Goal: Task Accomplishment & Management: Complete application form

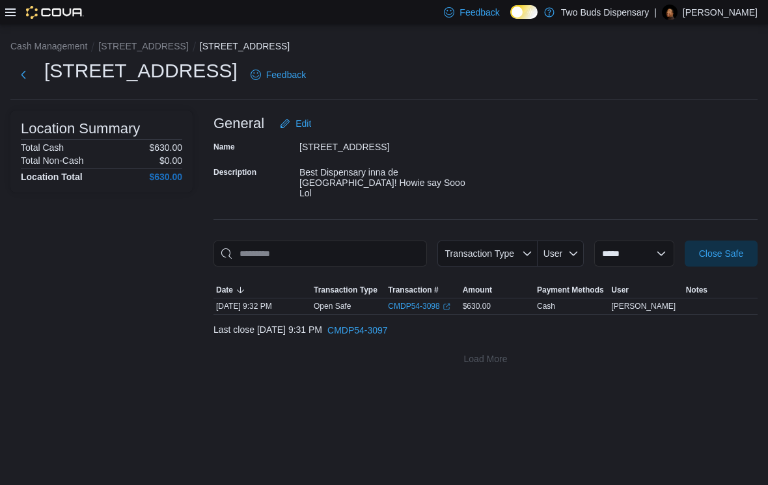
scroll to position [20, 0]
click at [36, 62] on button "Next" at bounding box center [23, 75] width 26 height 26
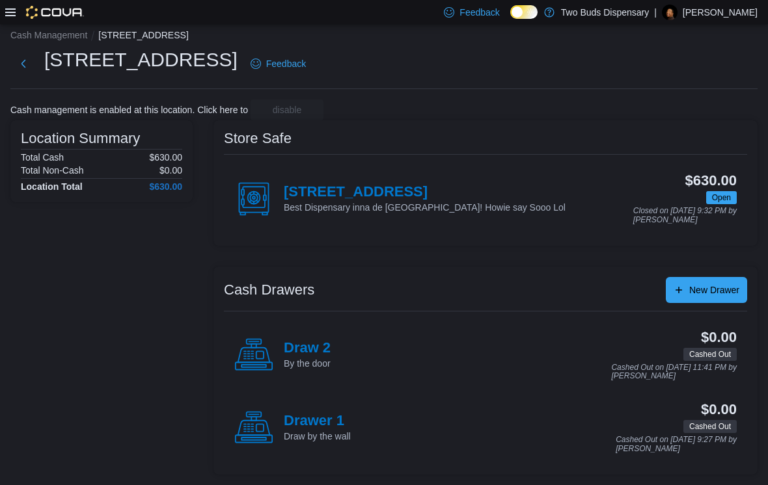
click at [18, 51] on button "Next" at bounding box center [23, 64] width 26 height 26
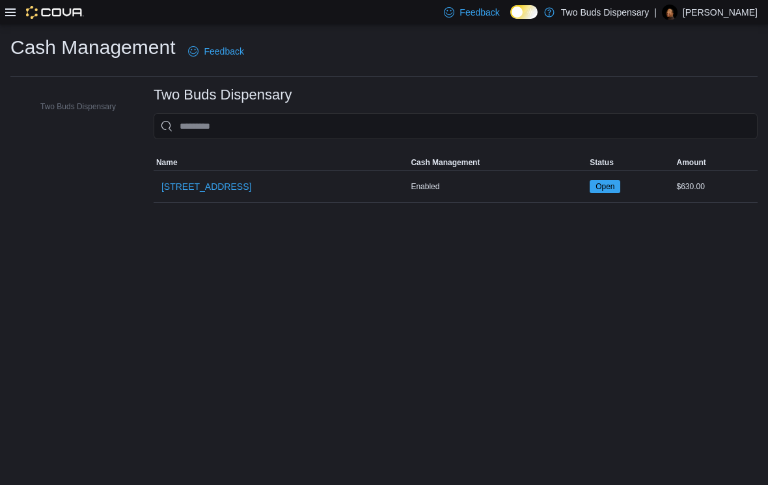
click at [14, 14] on icon at bounding box center [10, 12] width 10 height 10
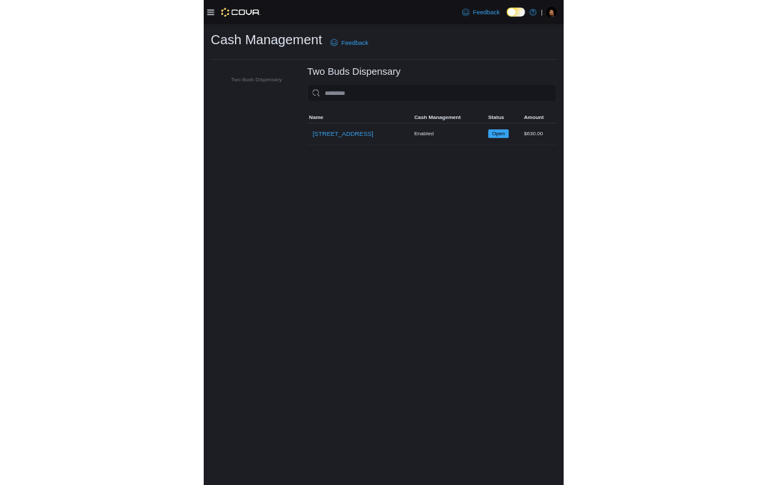
scroll to position [20, 0]
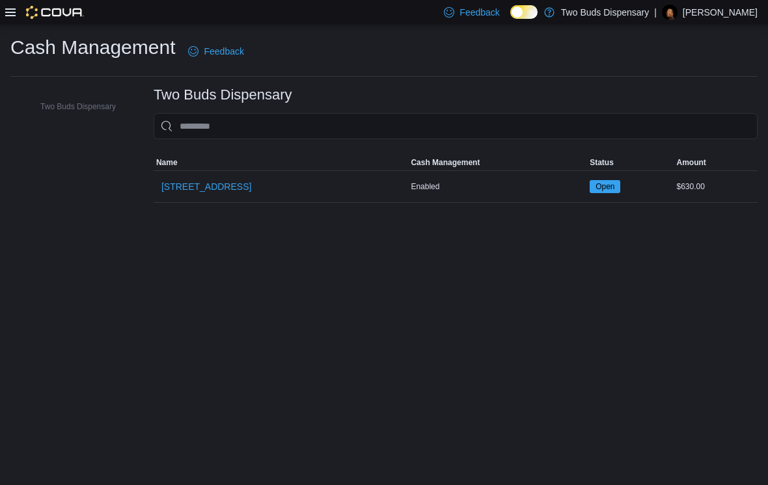
click at [2, 12] on div "Feedback Dark Mode Two Buds Dispensary | [PERSON_NAME]" at bounding box center [384, 12] width 768 height 24
click at [10, 10] on icon at bounding box center [10, 12] width 10 height 8
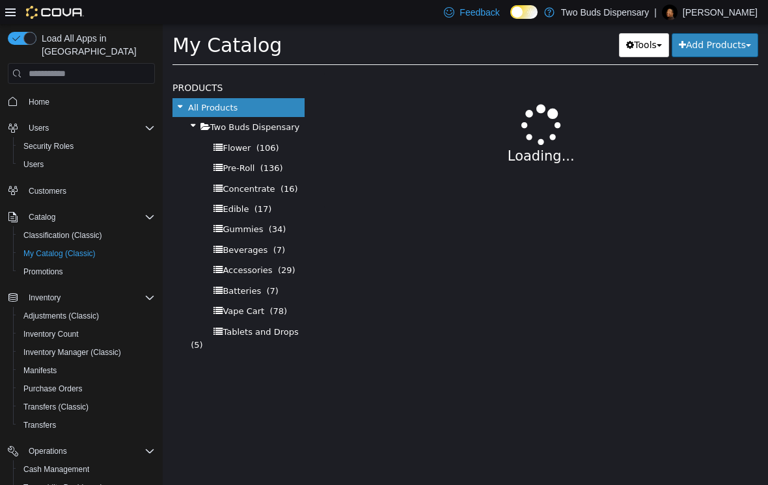
select select "**********"
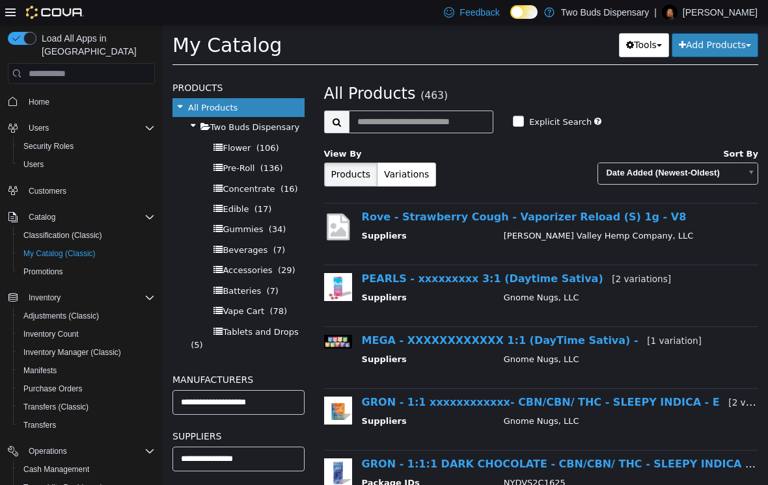
click at [561, 284] on link "PEARLS - xxxxxxxxx 3:1 (Daytime Sativa) [2 variations]" at bounding box center [516, 279] width 309 height 12
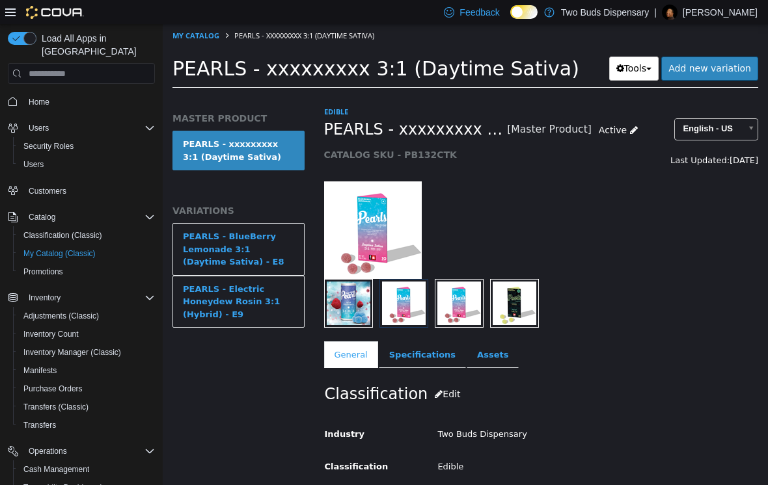
click at [250, 248] on div "PEARLS - BlueBerry Lemonade 3:1 (Daytime Sativa) - E8" at bounding box center [238, 249] width 111 height 38
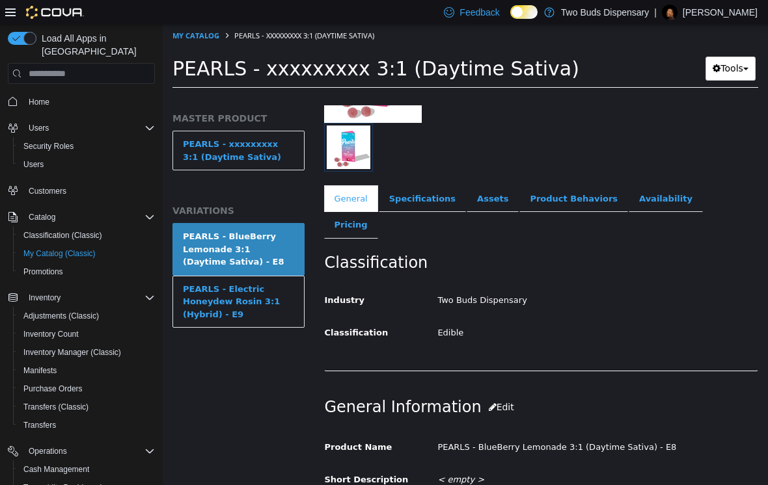
scroll to position [157, 14]
click at [378, 211] on link "Pricing" at bounding box center [351, 224] width 54 height 27
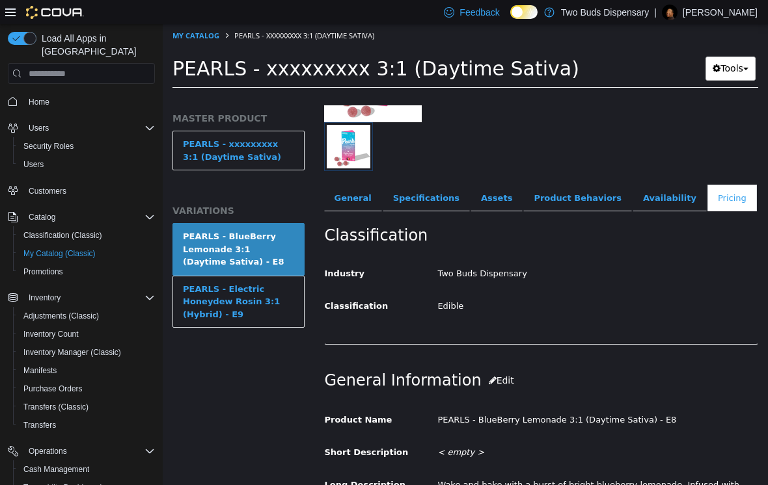
scroll to position [34, 14]
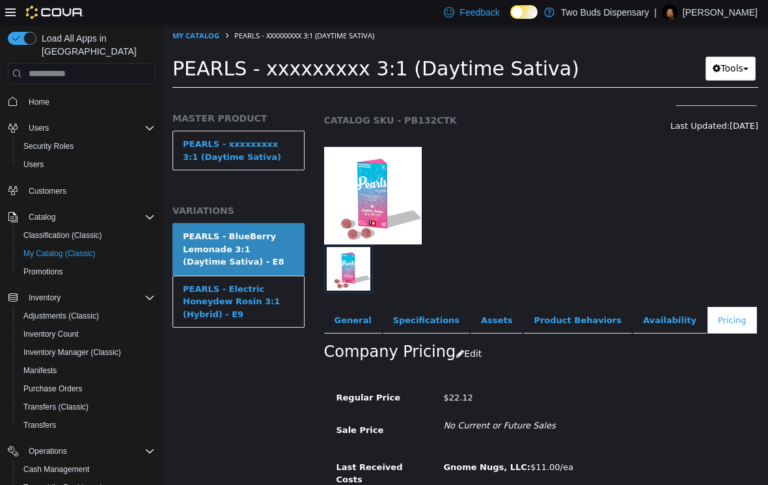
click at [267, 299] on div "PEARLS - Electric Honeydew Rosin 3:1 (Hybrid) - E9" at bounding box center [238, 302] width 111 height 38
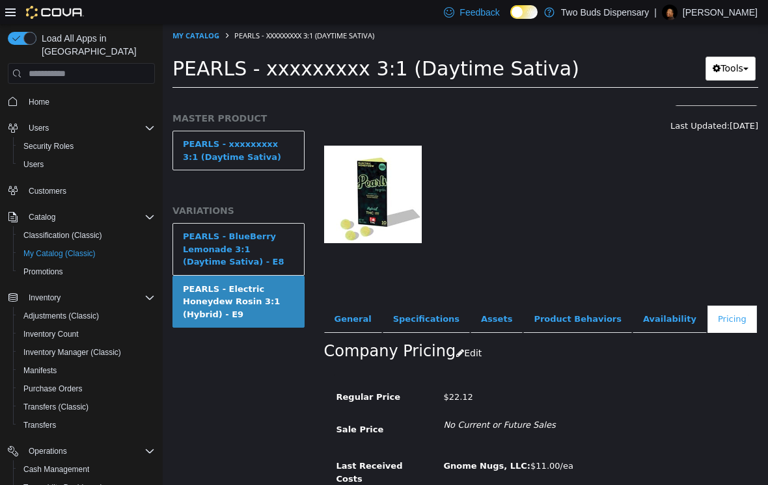
scroll to position [0, 14]
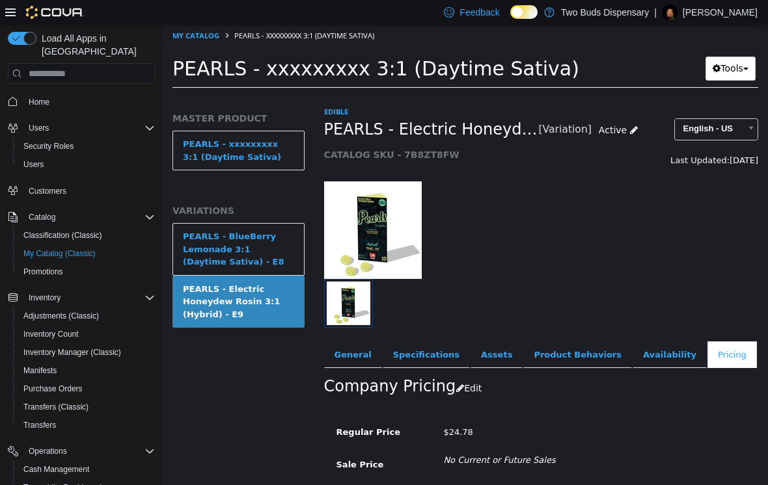
click at [261, 249] on div "PEARLS - BlueBerry Lemonade 3:1 (Daytime Sativa) - E8" at bounding box center [238, 249] width 111 height 38
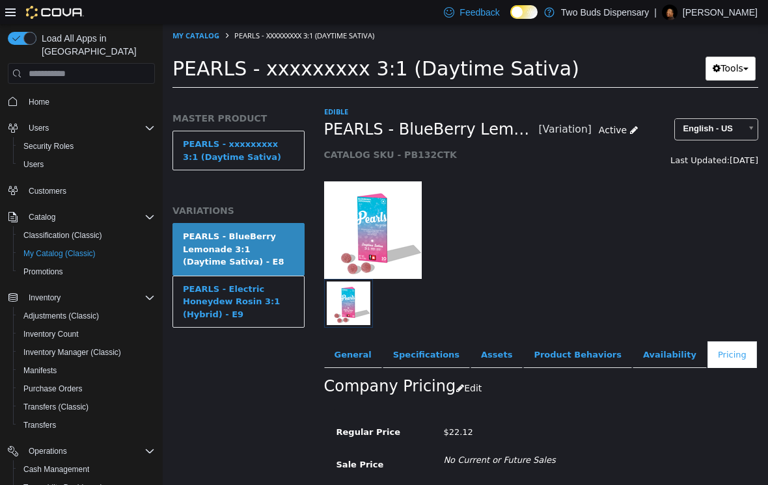
click at [207, 31] on link "My Catalog" at bounding box center [195, 36] width 47 height 10
select select "**********"
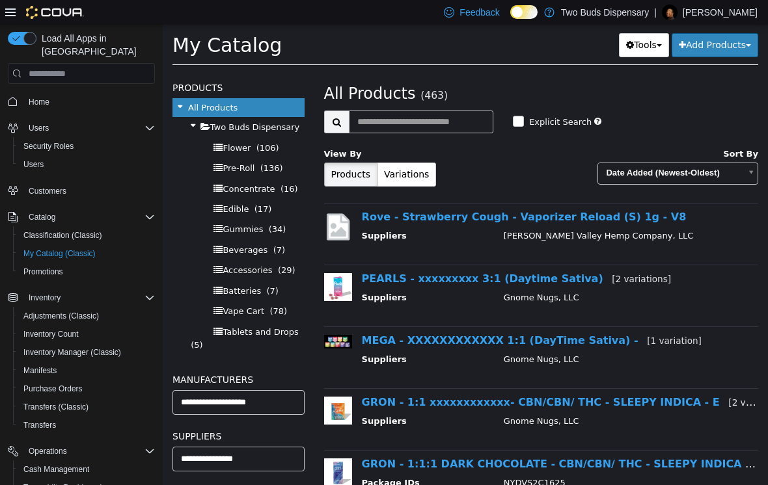
click at [554, 338] on link "MEGA - XXXXXXXXXXXX 1:1 (DayTime Sativa) - [1 variation]" at bounding box center [532, 340] width 340 height 12
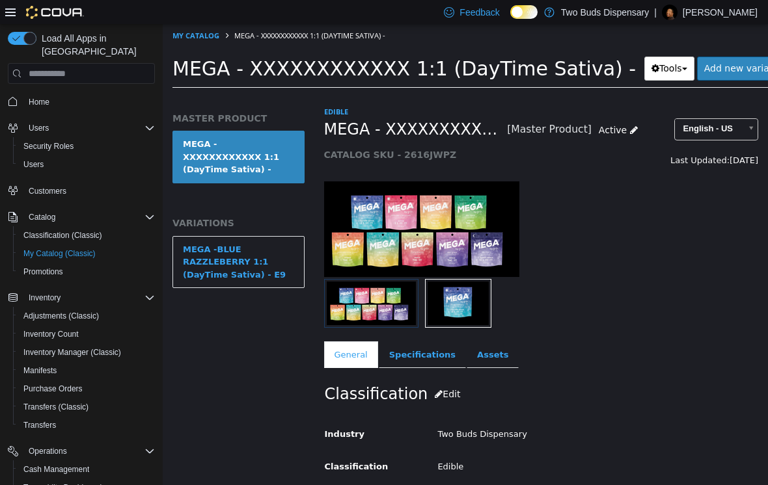
click at [247, 259] on div "MEGA -BLUE RAZZLEBERRY 1:1 (DayTime Sativa) - E9" at bounding box center [238, 262] width 111 height 38
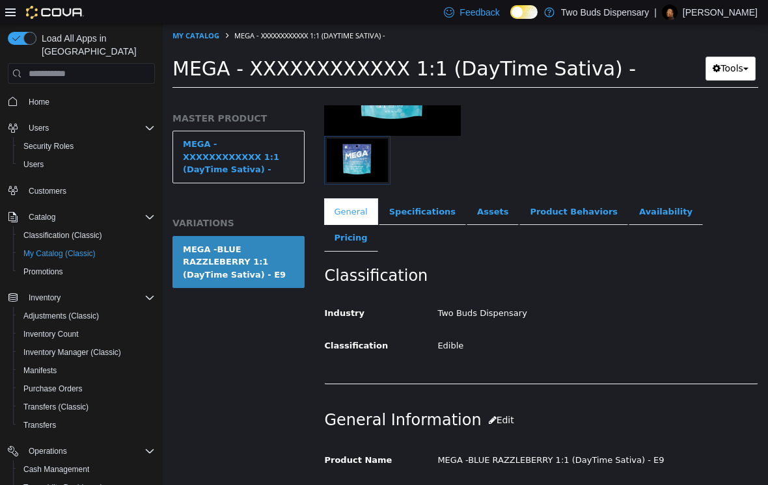
scroll to position [144, 12]
click at [378, 223] on link "Pricing" at bounding box center [351, 236] width 54 height 27
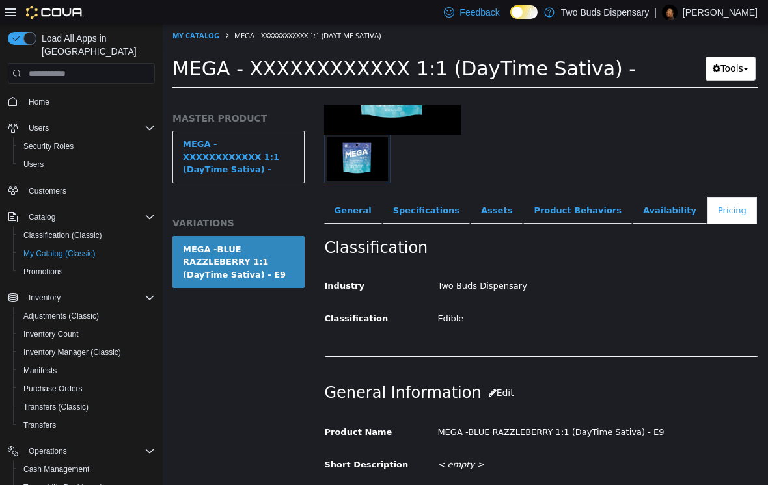
scroll to position [83, 12]
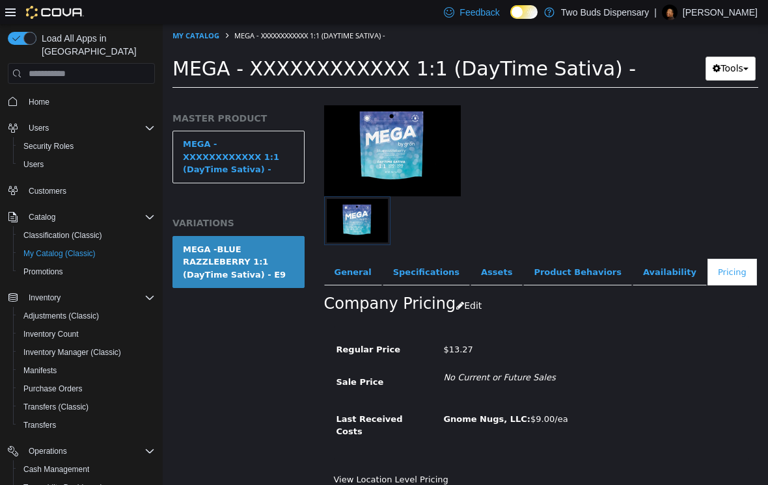
click at [196, 34] on link "My Catalog" at bounding box center [195, 36] width 47 height 10
select select "**********"
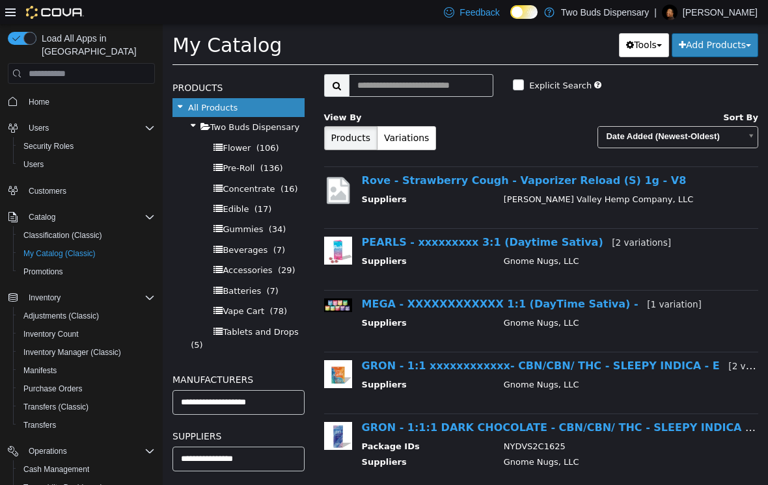
scroll to position [46, 0]
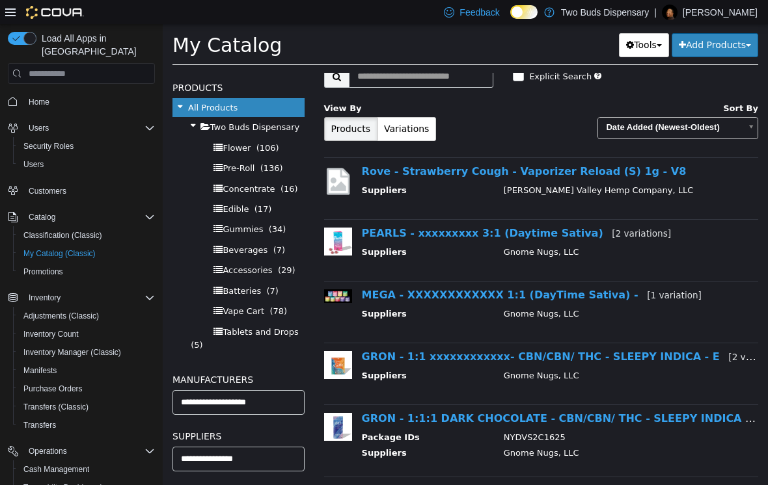
click at [545, 360] on link "GRON - 1:1 xxxxxxxxxxxx- CBN/CBN/ THC - SLEEPY INDICA - E [2 variations]" at bounding box center [575, 357] width 426 height 12
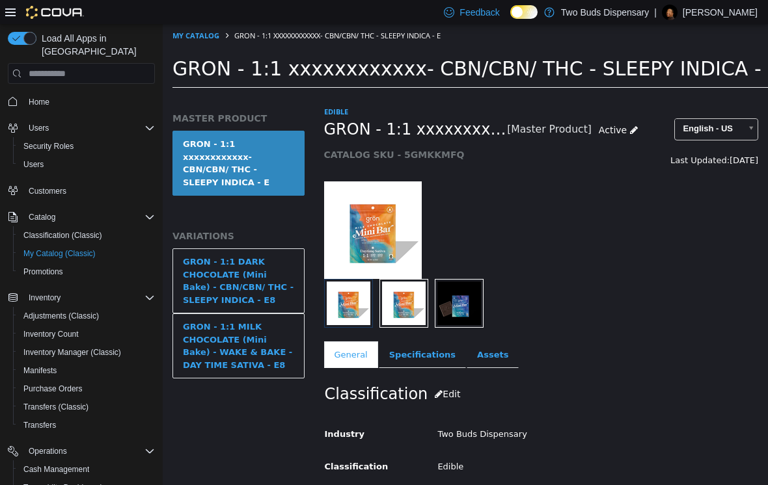
click at [267, 262] on div "GRON - 1:1 DARK CHOCOLATE (Mini Bake) - CBN/CBN/ THC - SLEEPY INDICA - E8" at bounding box center [238, 281] width 111 height 51
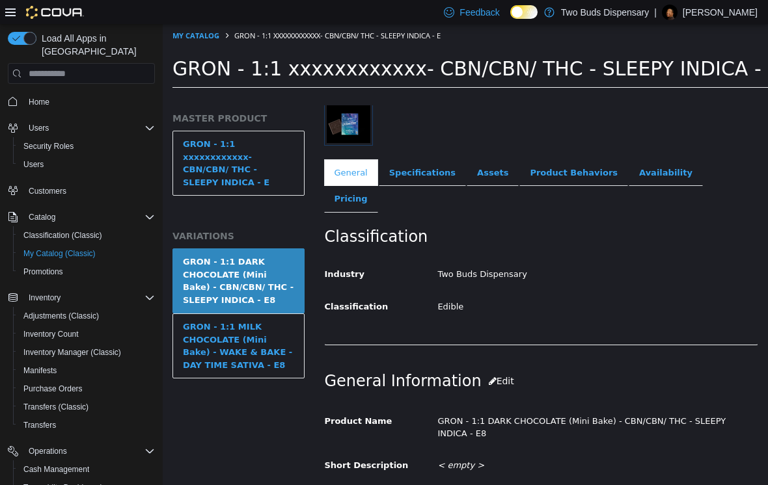
scroll to position [178, 14]
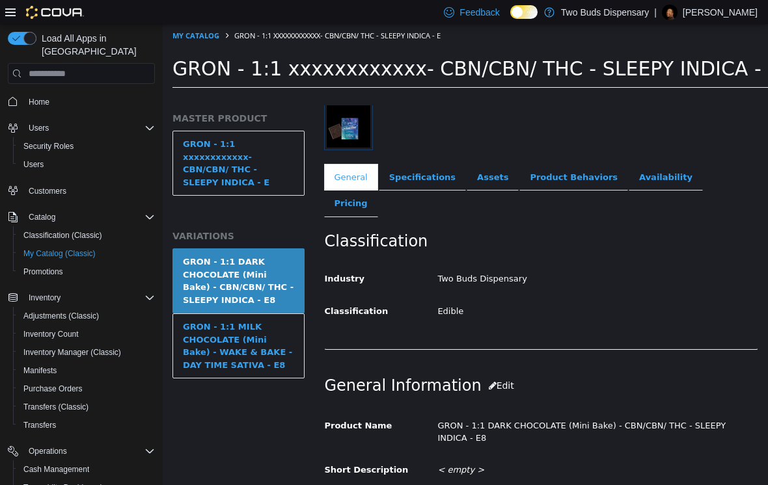
click at [378, 190] on link "Pricing" at bounding box center [351, 203] width 54 height 27
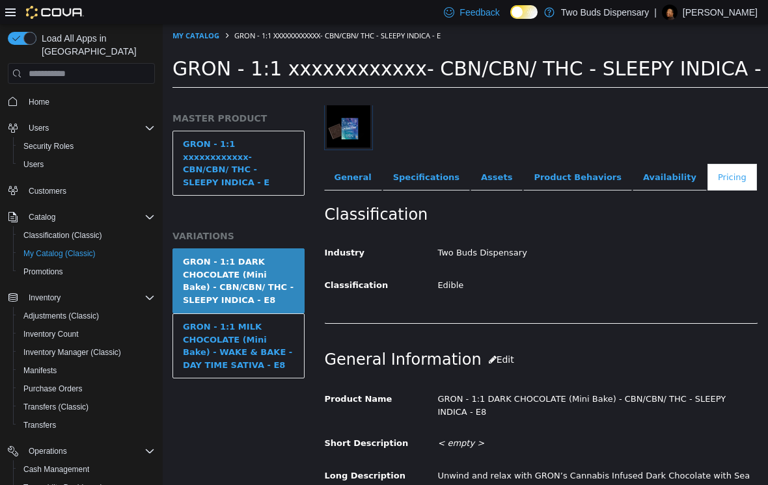
scroll to position [83, 14]
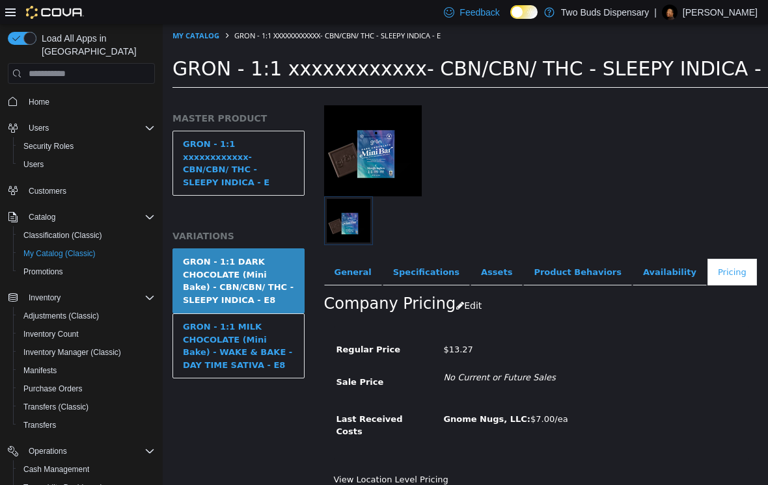
click at [258, 332] on div "GRON - 1:1 MILK CHOCOLATE (Mini Bake) - WAKE & BAKE - DAY TIME SATIVA - E8" at bounding box center [238, 346] width 111 height 51
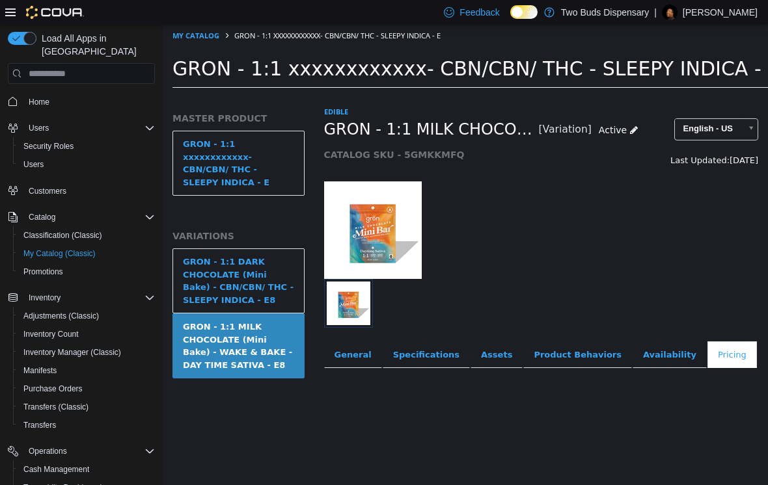
scroll to position [0, 14]
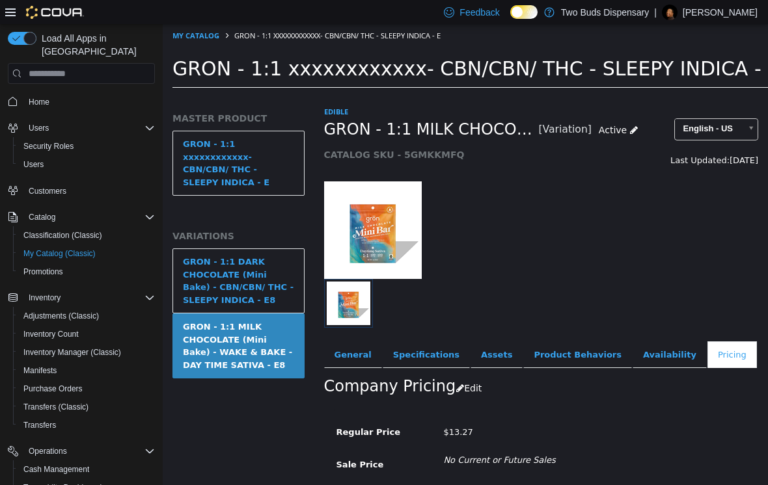
click at [200, 33] on link "My Catalog" at bounding box center [195, 36] width 47 height 10
select select "**********"
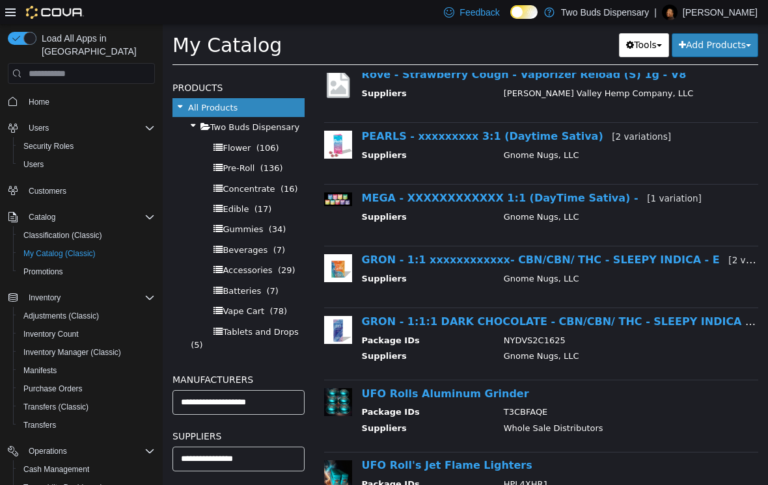
scroll to position [150, 0]
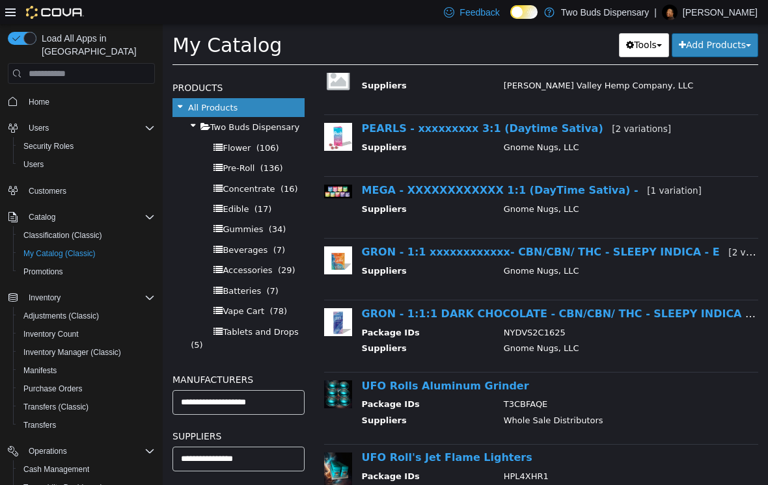
click at [584, 315] on link "GRON - 1:1:1 DARK CHOCOLATE - CBN/CBN/ THC - SLEEPY INDICA - E9" at bounding box center [565, 314] width 406 height 12
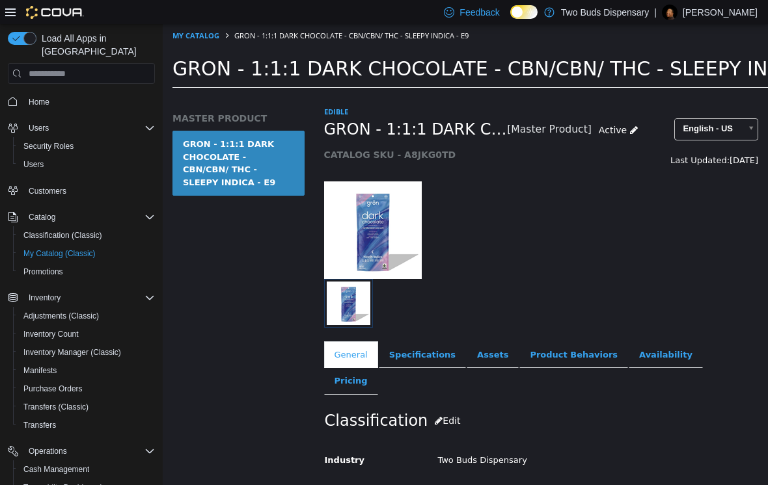
click at [378, 367] on link "Pricing" at bounding box center [351, 380] width 54 height 27
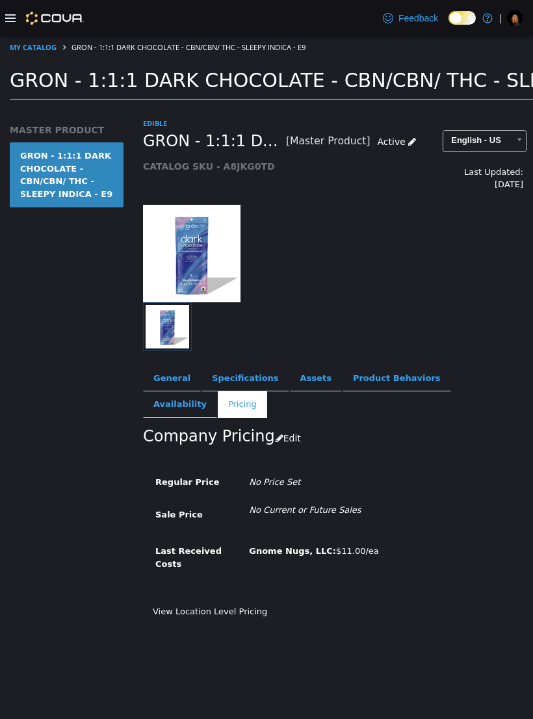
click at [100, 46] on span "GRON - 1:1:1 DARK CHOCOLATE - CBN/CBN/ THC - SLEEPY INDICA - E9" at bounding box center [189, 47] width 234 height 10
click at [46, 49] on link "My Catalog" at bounding box center [33, 47] width 47 height 10
select select "**********"
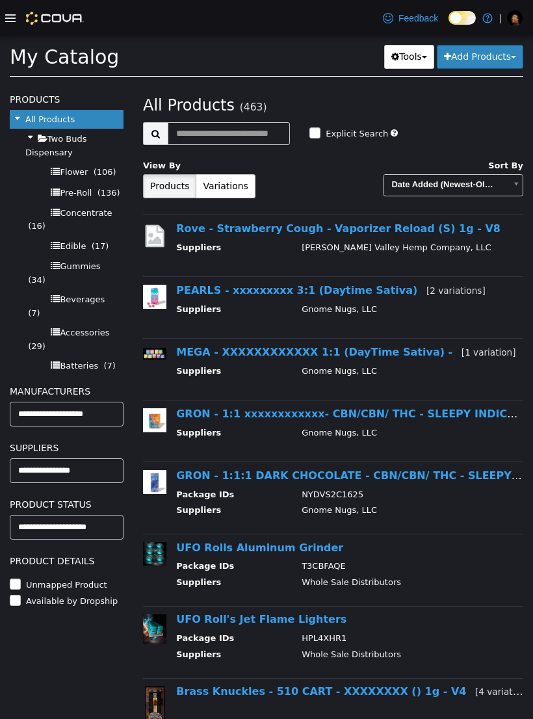
click at [211, 419] on link "GRON - 1:1 xxxxxxxxxxxx- CBN/CBN/ THC - SLEEPY INDICA - E [2 variations]" at bounding box center [389, 414] width 426 height 12
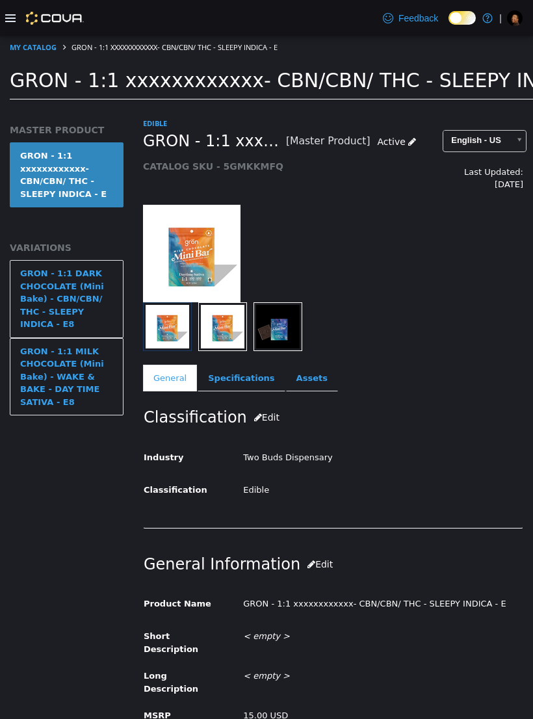
click at [100, 363] on div "GRON - 1:1 MILK CHOCOLATE (Mini Bake) - WAKE & BAKE - DAY TIME SATIVA - E8" at bounding box center [66, 377] width 93 height 64
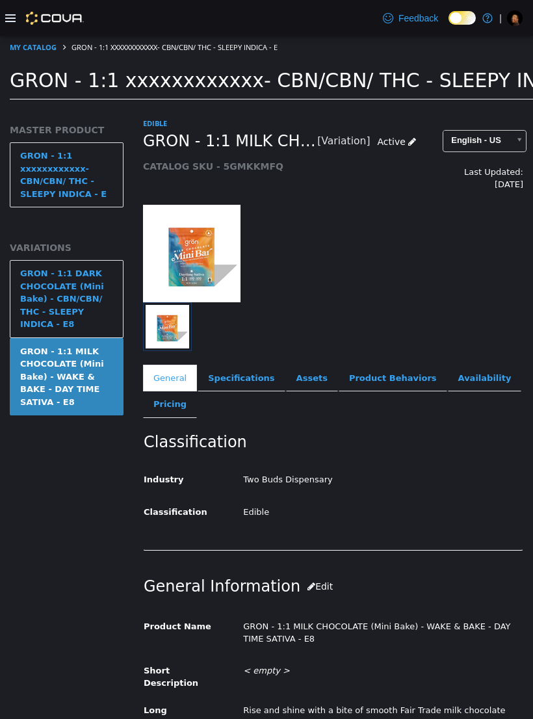
click at [174, 395] on link "Pricing" at bounding box center [170, 404] width 54 height 27
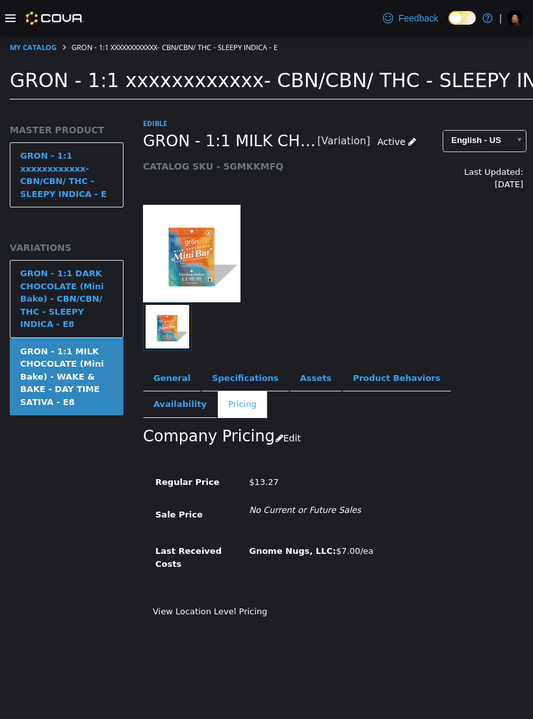
click at [76, 310] on div "GRON - 1:1 DARK CHOCOLATE (Mini Bake) - CBN/CBN/ THC - SLEEPY INDICA - E8" at bounding box center [66, 299] width 93 height 64
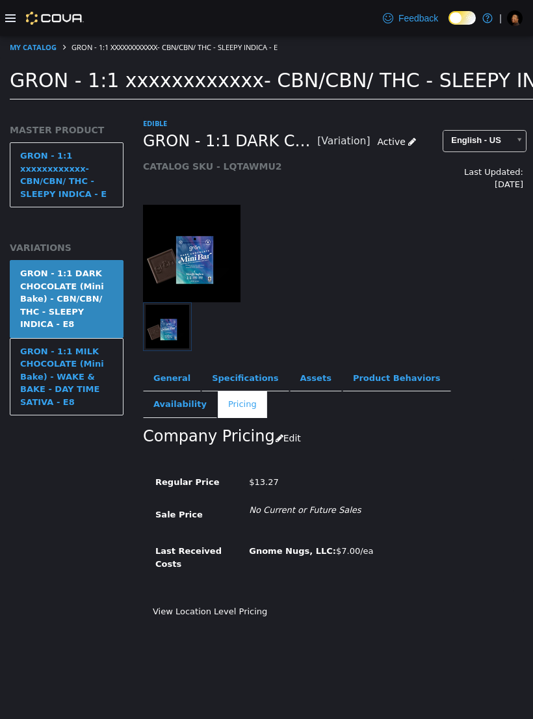
click at [55, 46] on link "My Catalog" at bounding box center [33, 47] width 47 height 10
select select "**********"
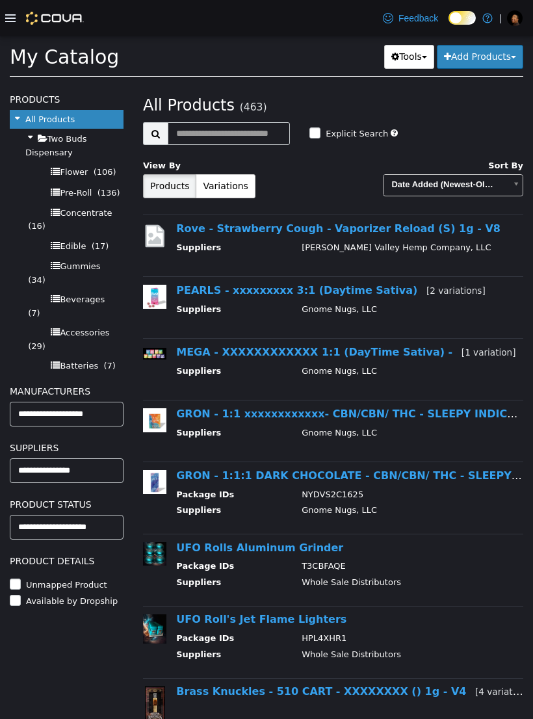
click at [239, 288] on link "PEARLS - xxxxxxxxx 3:1 (Daytime Sativa) [2 variations]" at bounding box center [330, 290] width 309 height 12
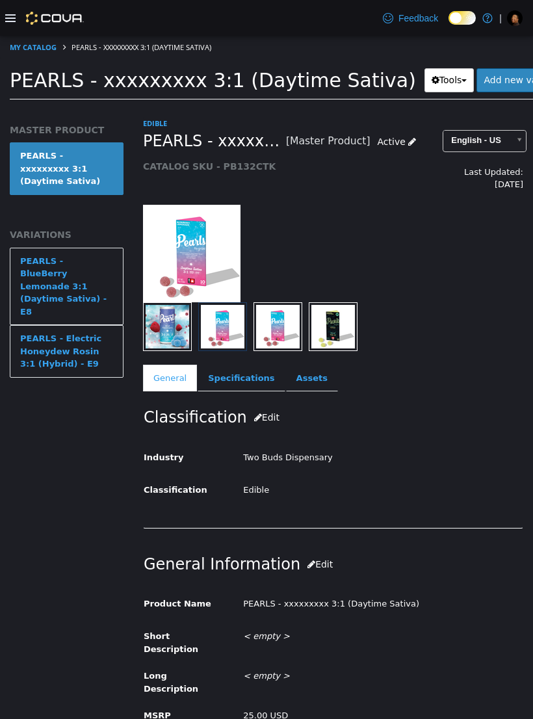
click at [81, 255] on div "PEARLS - BlueBerry Lemonade 3:1 (Daytime Sativa) - E8" at bounding box center [66, 287] width 93 height 64
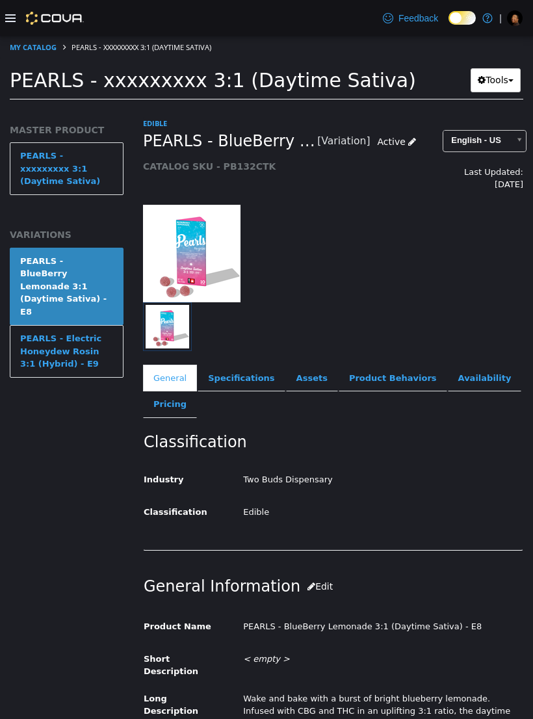
click at [169, 397] on link "Pricing" at bounding box center [170, 404] width 54 height 27
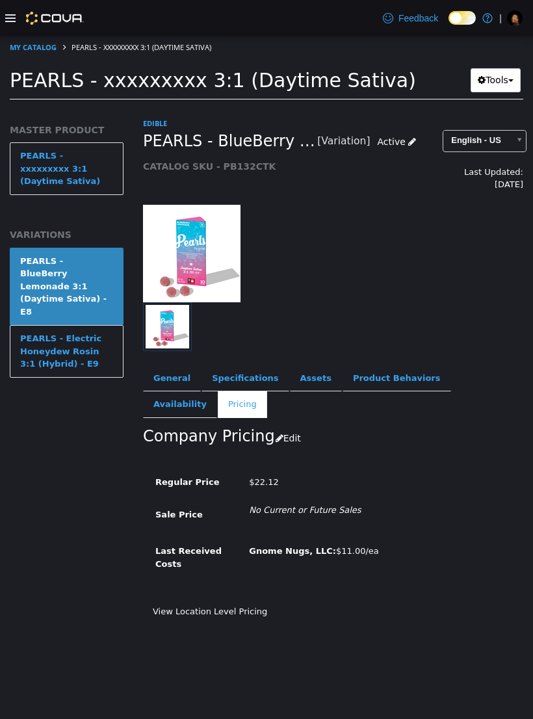
click at [51, 47] on link "My Catalog" at bounding box center [33, 47] width 47 height 10
select select "**********"
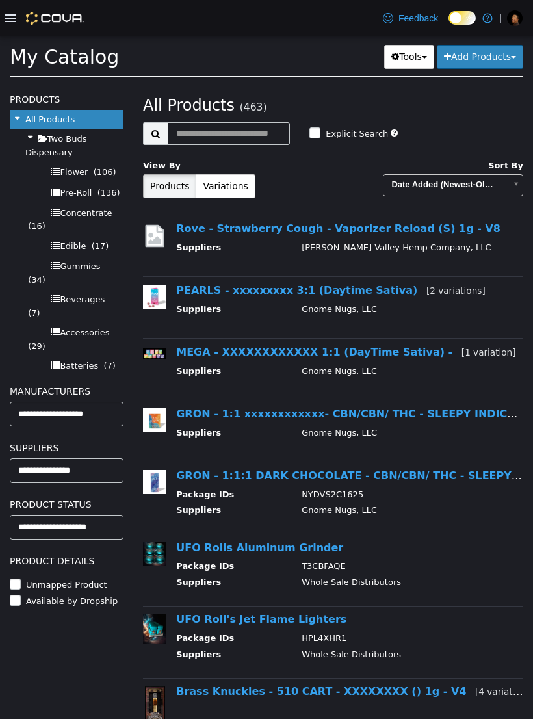
click at [268, 478] on link "GRON - 1:1:1 DARK CHOCOLATE - CBN/CBN/ THC - SLEEPY INDICA - E9" at bounding box center [379, 476] width 406 height 12
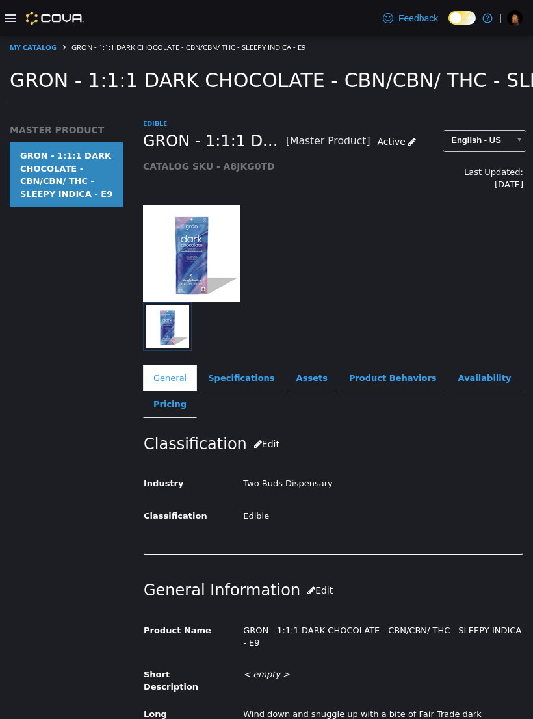
click at [172, 398] on link "Pricing" at bounding box center [170, 404] width 54 height 27
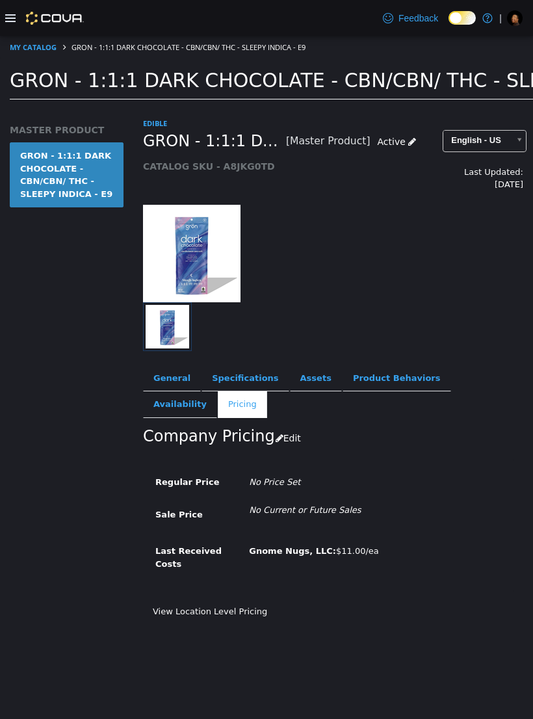
click at [284, 427] on button "Edit" at bounding box center [291, 439] width 33 height 24
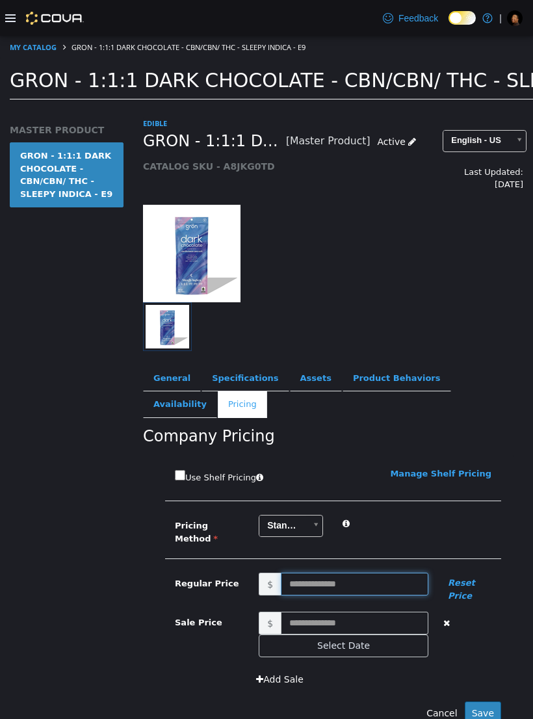
click at [318, 485] on input "text" at bounding box center [355, 584] width 148 height 23
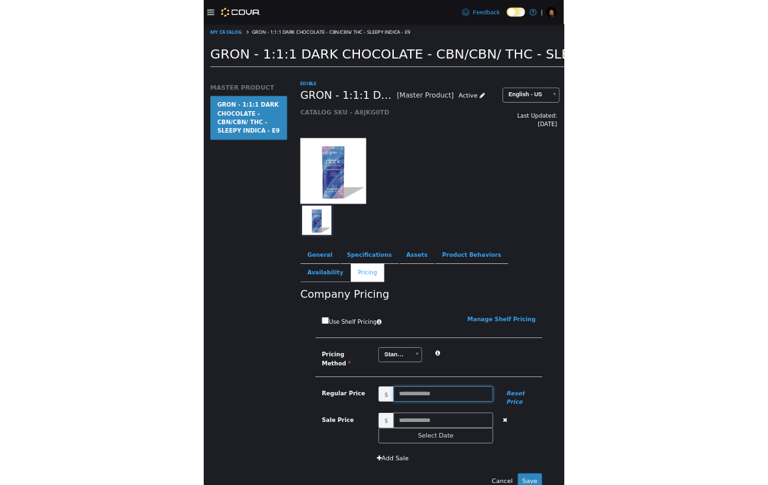
scroll to position [20, 0]
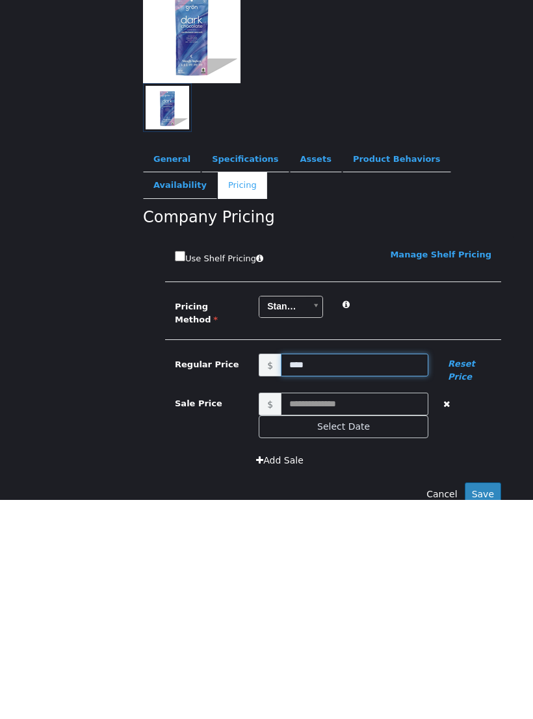
type input "*****"
click at [498, 483] on button "Save" at bounding box center [483, 495] width 36 height 24
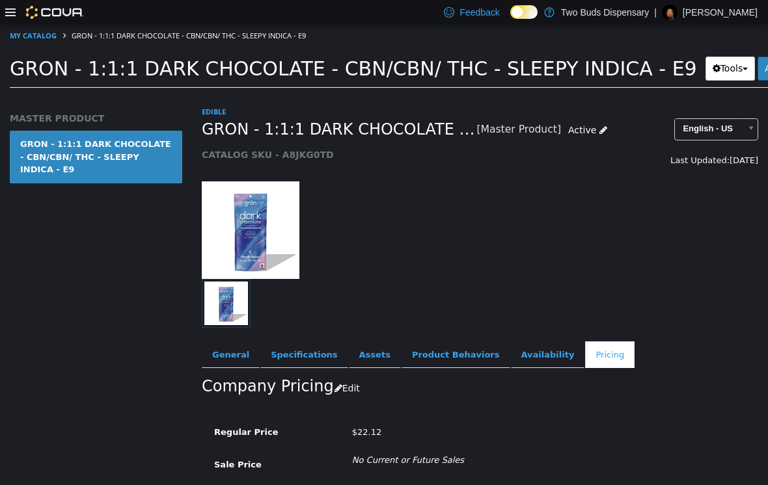
scroll to position [0, 0]
click at [530, 364] on link "Availability" at bounding box center [548, 354] width 74 height 27
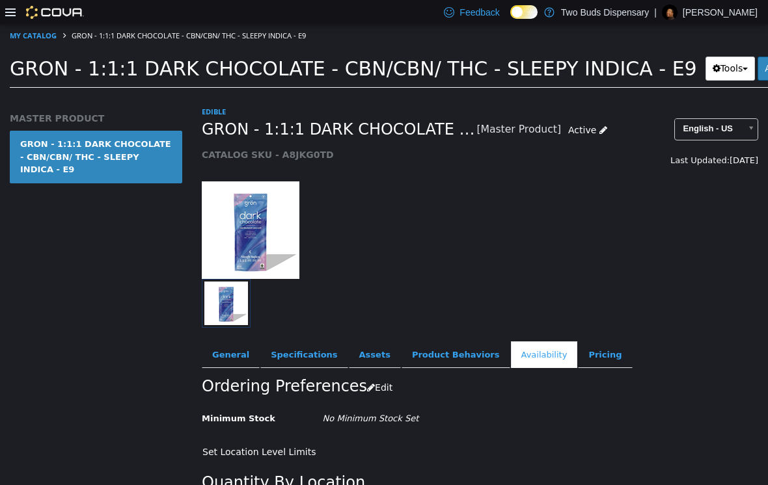
click at [18, 10] on div at bounding box center [44, 12] width 79 height 13
click at [22, 16] on div at bounding box center [44, 12] width 79 height 13
click at [8, 17] on icon at bounding box center [10, 12] width 10 height 10
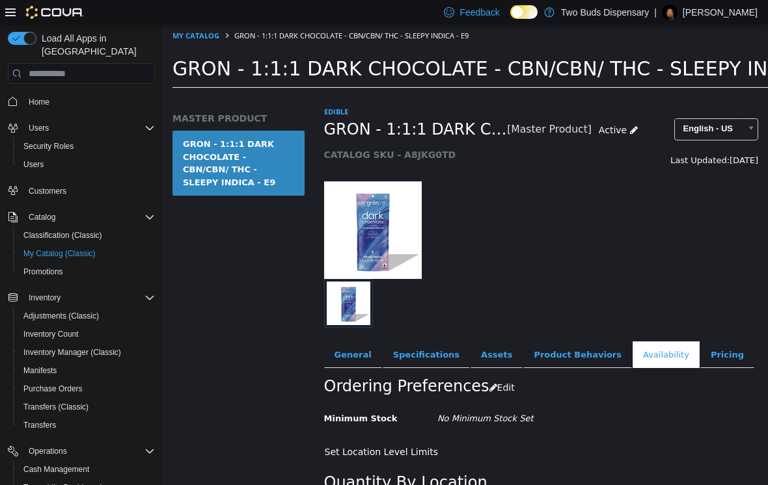
click at [209, 31] on link "My Catalog" at bounding box center [195, 36] width 47 height 10
select select "**********"
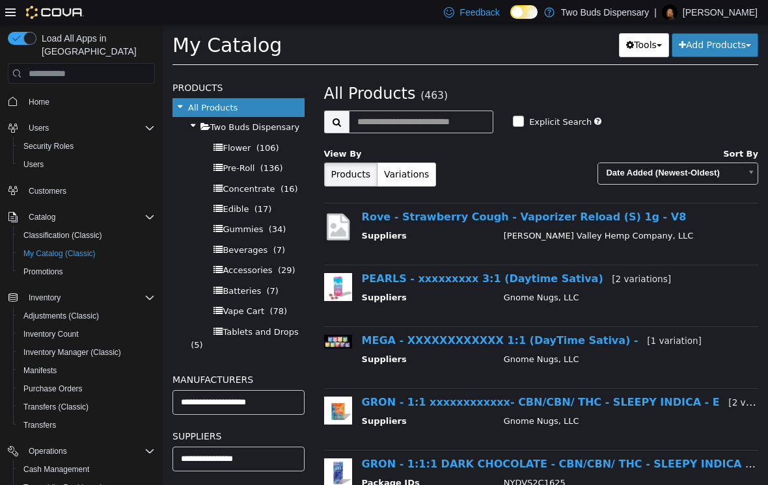
click at [471, 217] on link "Rove - Strawberry Cough - Vaporizer Reload (S) 1g - V8" at bounding box center [524, 217] width 325 height 12
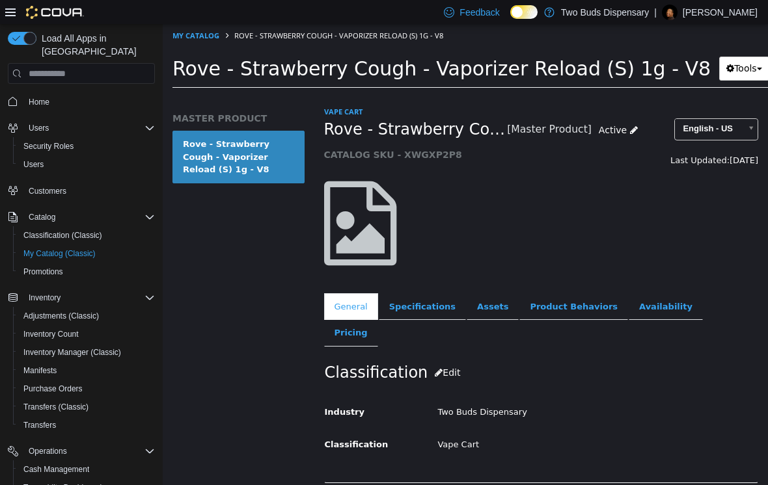
click at [490, 302] on link "Assets" at bounding box center [492, 306] width 52 height 27
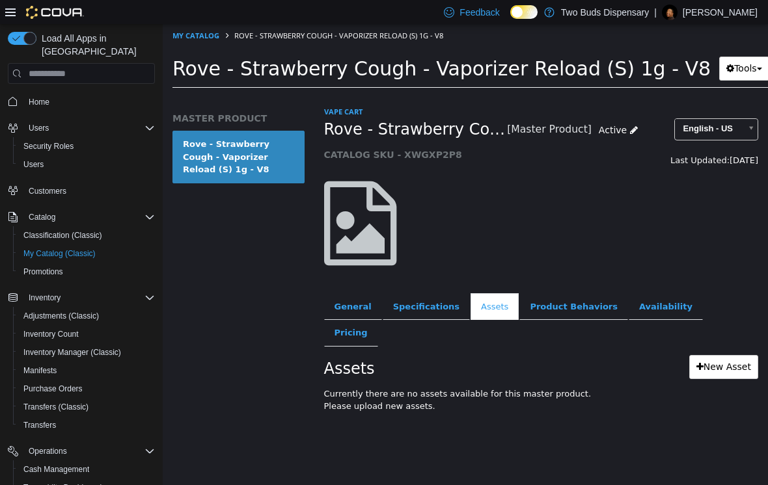
click at [727, 355] on link "New Asset" at bounding box center [723, 367] width 69 height 24
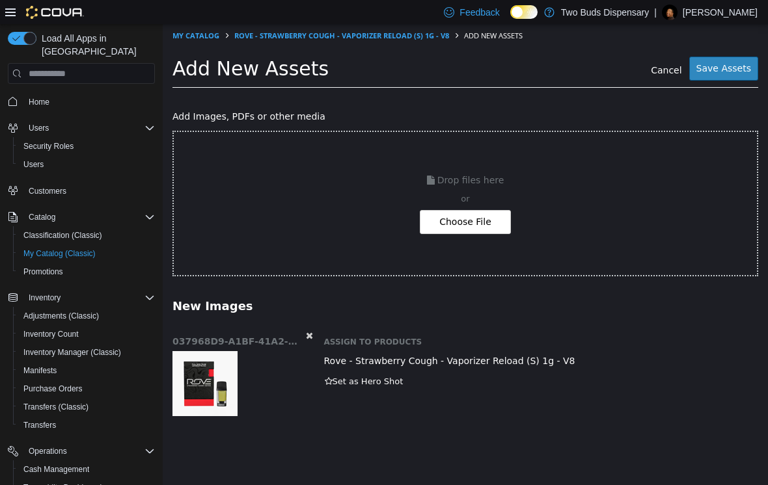
click at [390, 376] on button "Set as Hero Shot" at bounding box center [364, 382] width 80 height 14
click at [740, 73] on button "Save Assets" at bounding box center [723, 69] width 69 height 24
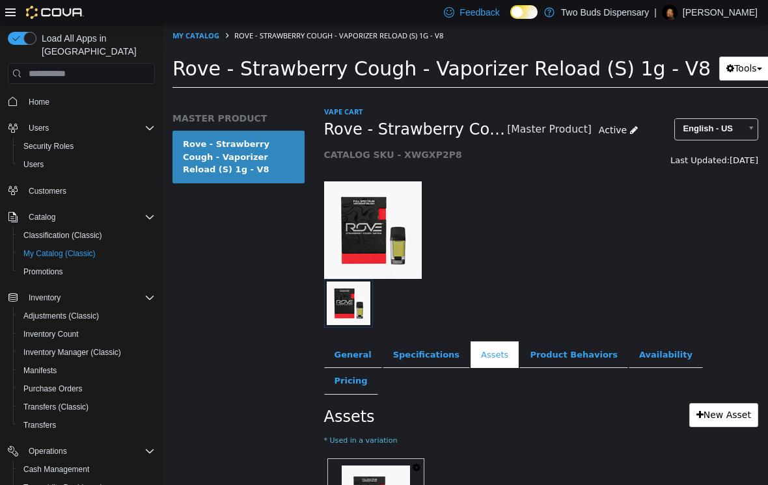
click at [378, 367] on link "Pricing" at bounding box center [351, 380] width 54 height 27
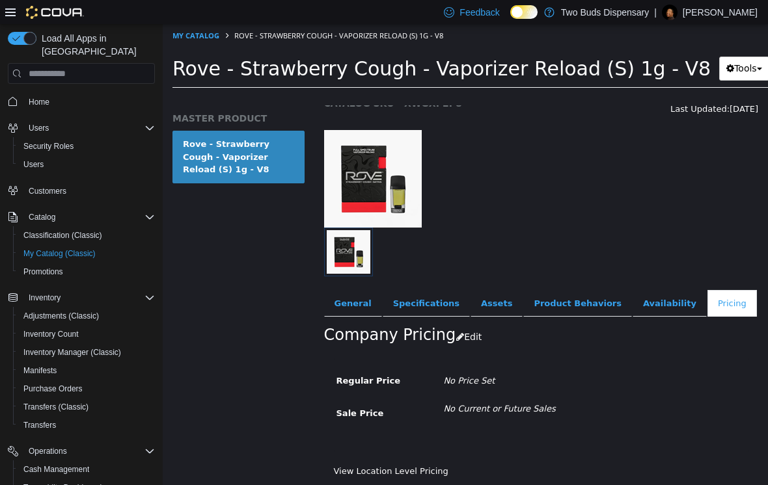
scroll to position [50, 0]
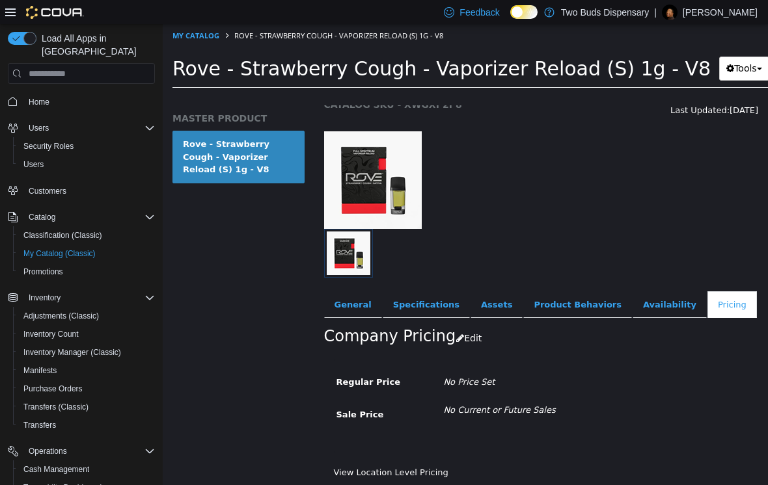
click at [639, 306] on link "Availability" at bounding box center [669, 304] width 74 height 27
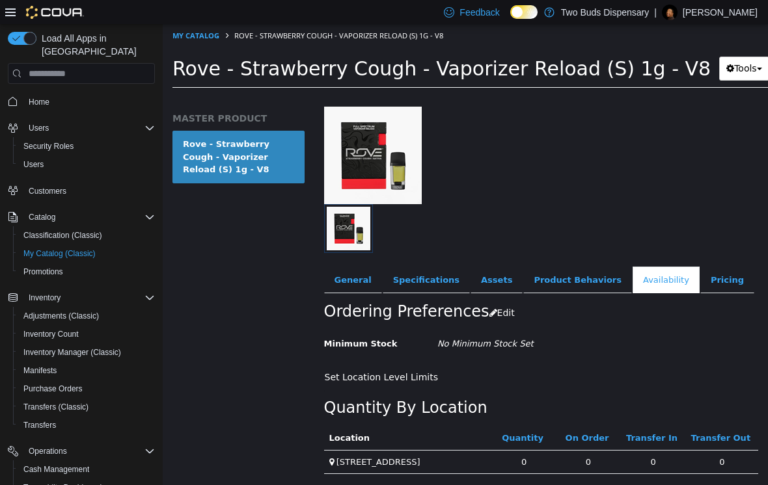
scroll to position [74, 12]
click at [418, 280] on link "Specifications" at bounding box center [425, 280] width 87 height 27
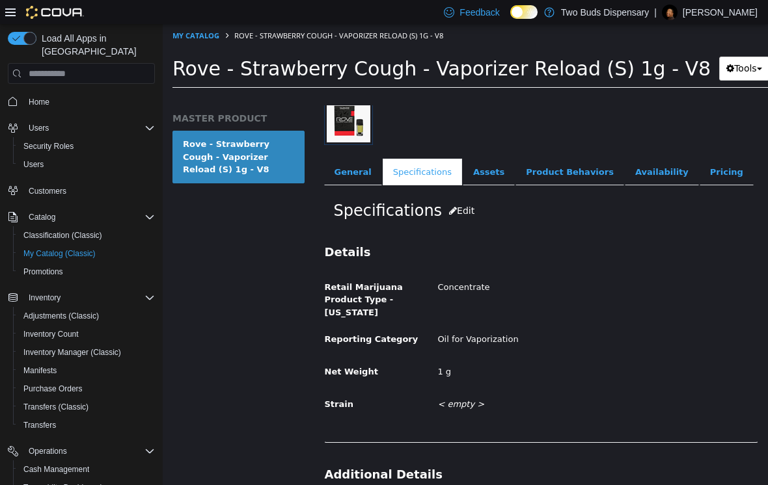
scroll to position [180, 0]
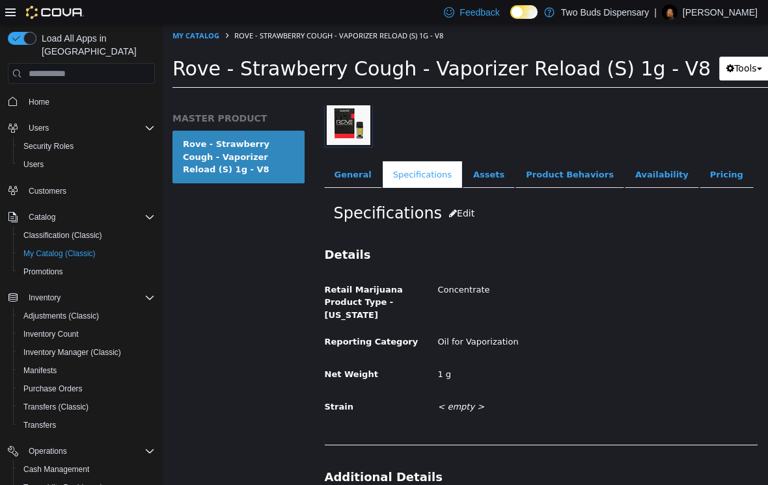
click at [449, 219] on button "Edit" at bounding box center [462, 214] width 40 height 24
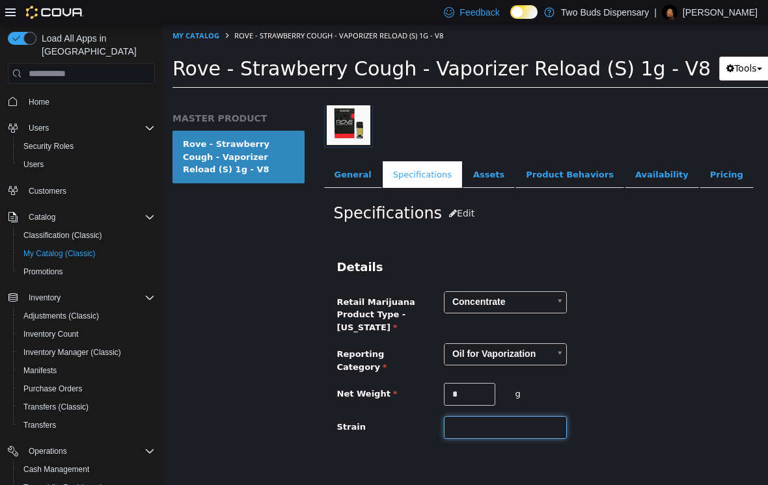
click at [483, 431] on input "text" at bounding box center [505, 427] width 123 height 23
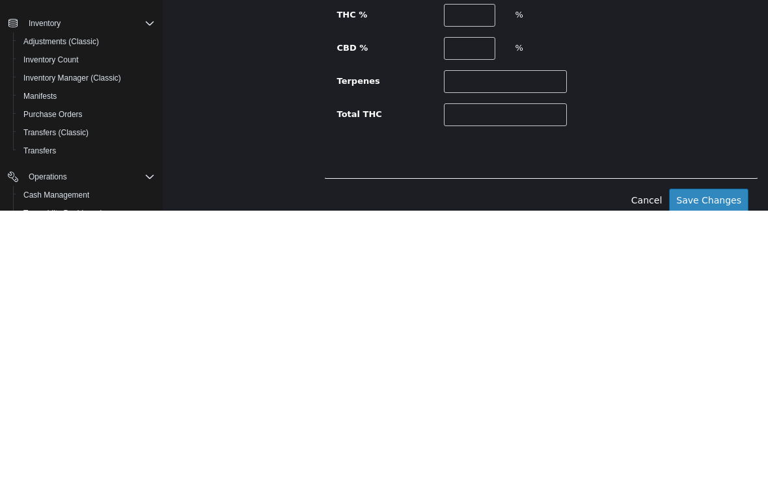
scroll to position [493, -1]
type input "******"
click at [719, 202] on button "Save Changes" at bounding box center [708, 204] width 79 height 24
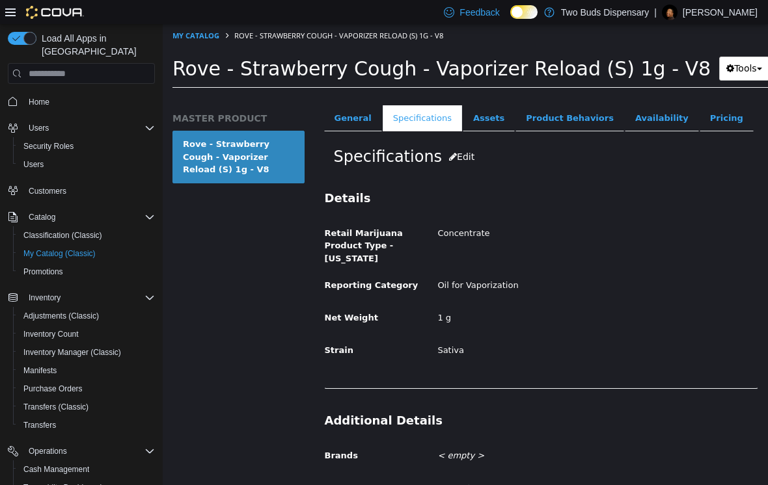
scroll to position [236, 0]
click at [453, 155] on button "Edit" at bounding box center [462, 158] width 40 height 24
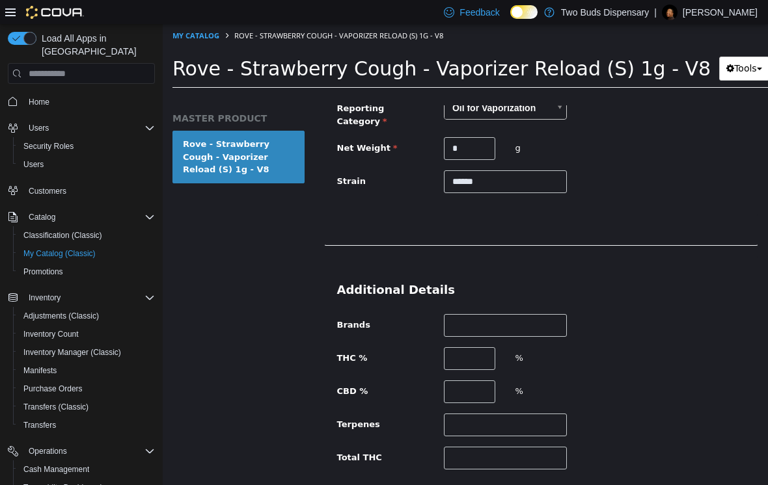
scroll to position [426, 18]
click at [511, 315] on input "text" at bounding box center [505, 325] width 123 height 23
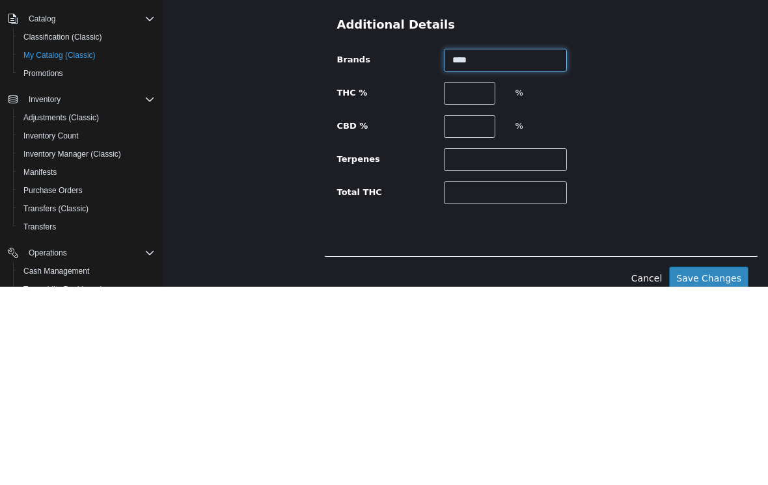
scroll to position [492, 0]
type input "****"
click at [744, 175] on div "Brands **** THC % % CBD % % Terpenes Total THC" at bounding box center [541, 128] width 408 height 156
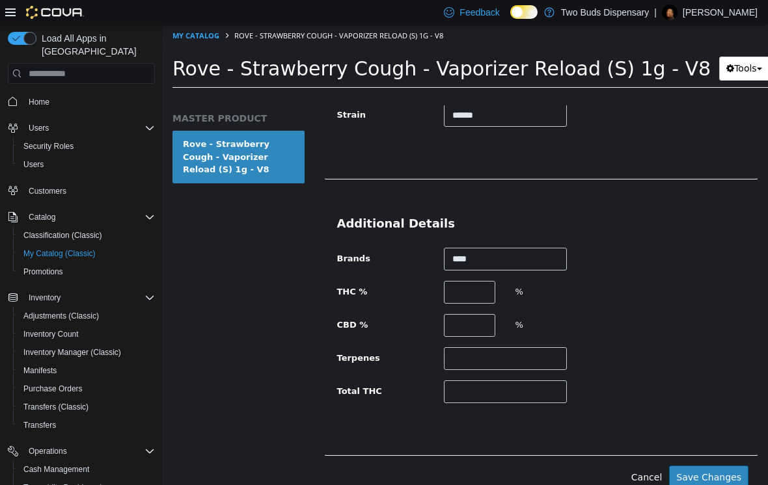
click at [715, 473] on button "Save Changes" at bounding box center [708, 478] width 79 height 24
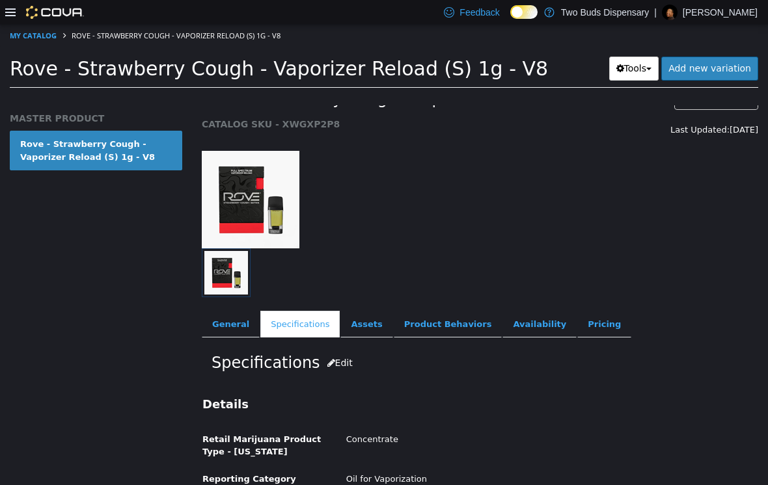
scroll to position [26, 0]
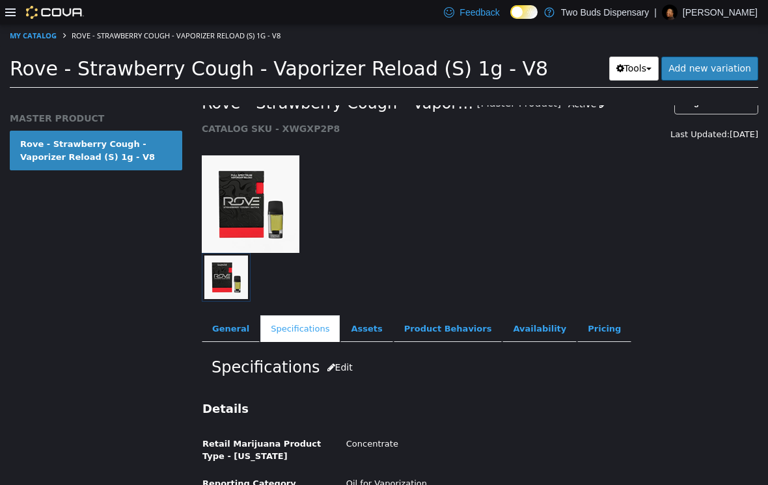
click at [219, 317] on link "General" at bounding box center [231, 328] width 58 height 27
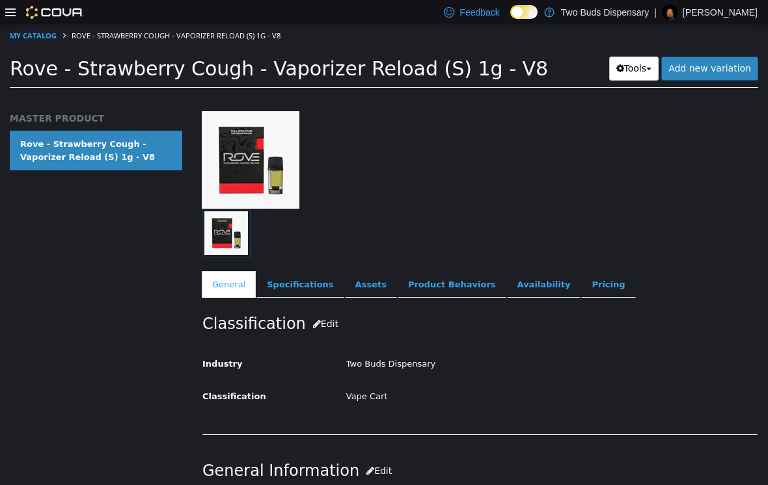
scroll to position [65, 0]
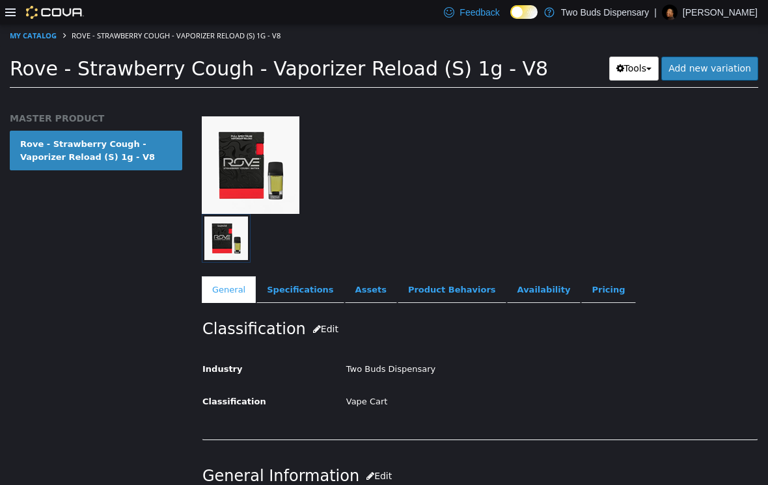
click at [587, 287] on link "Pricing" at bounding box center [608, 289] width 54 height 27
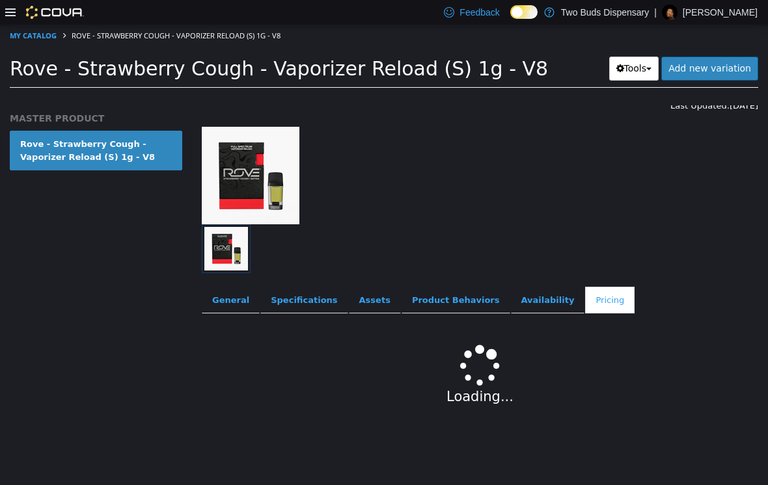
scroll to position [34, 0]
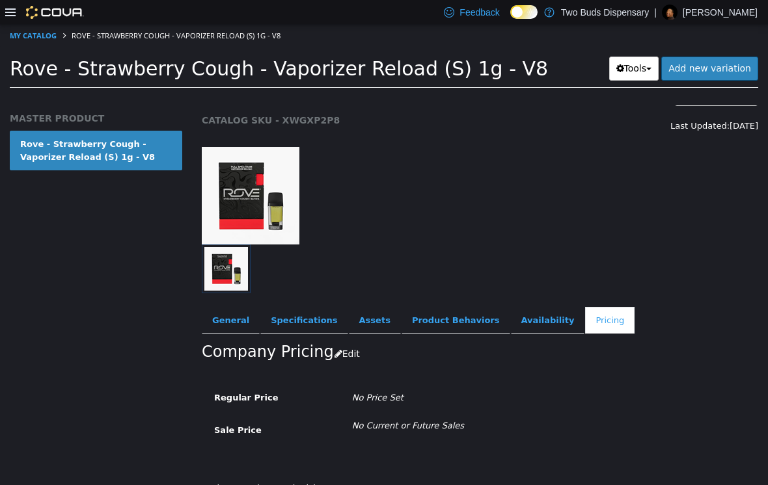
click at [345, 352] on button "Edit" at bounding box center [350, 354] width 33 height 24
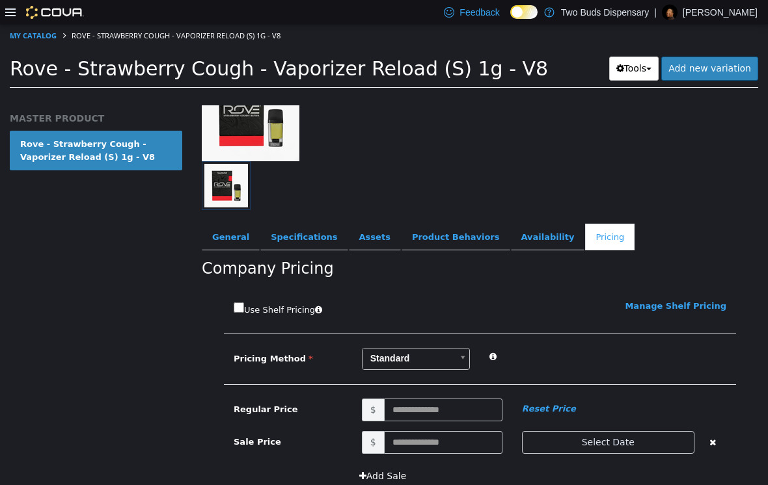
scroll to position [129, 0]
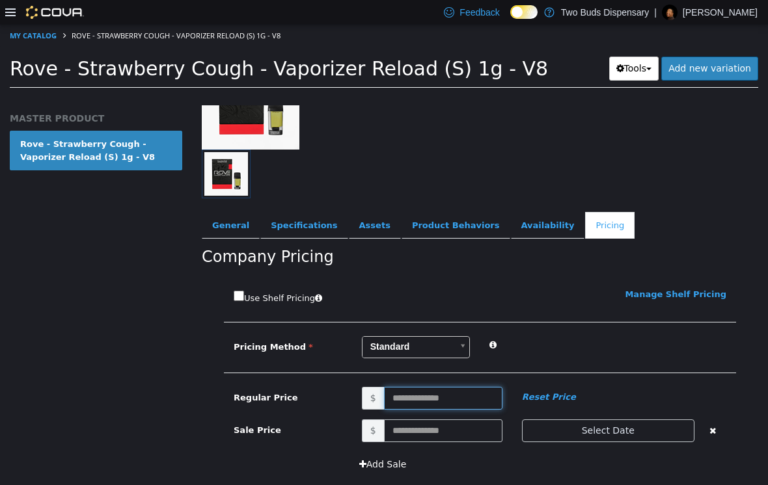
click at [455, 397] on input "text" at bounding box center [443, 398] width 118 height 23
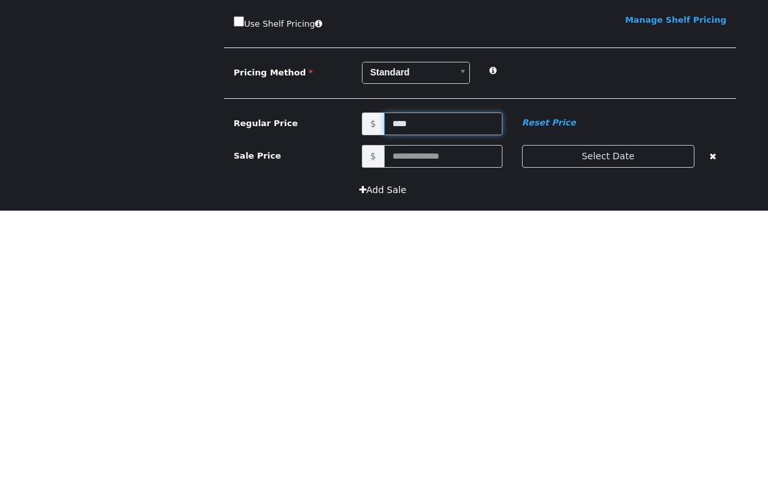
type input "*****"
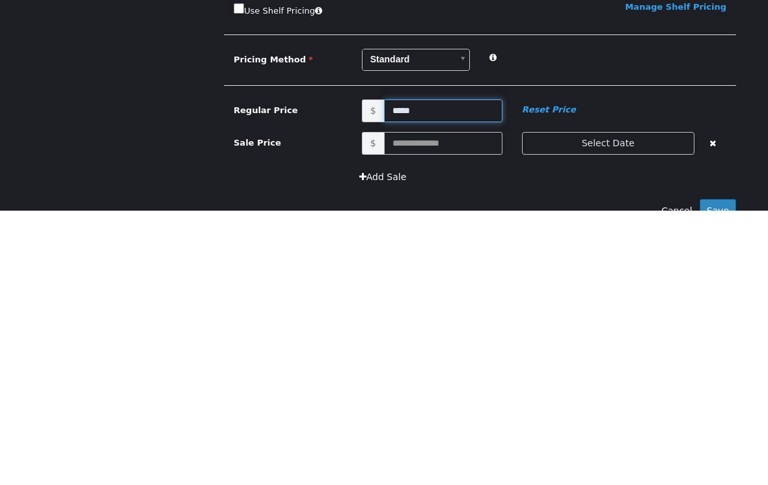
click at [726, 210] on button "Save" at bounding box center [717, 212] width 36 height 24
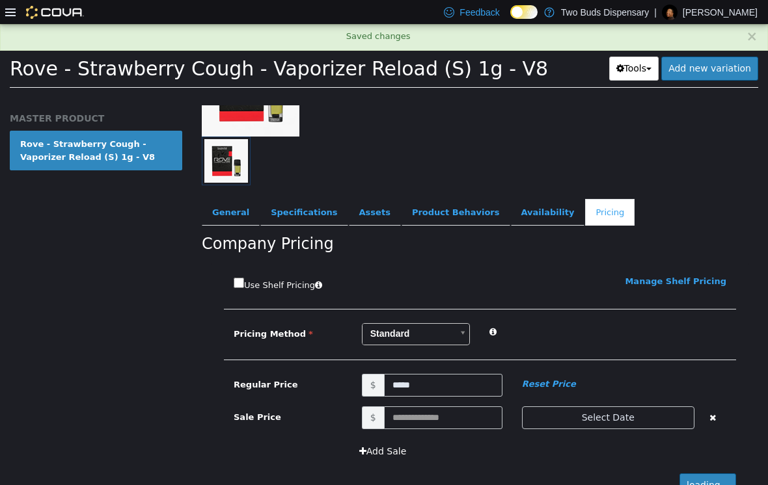
scroll to position [50, 0]
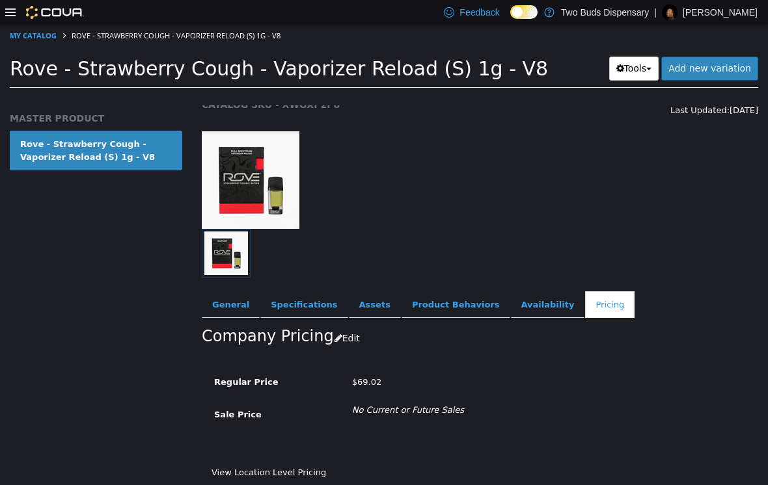
click at [21, 12] on div at bounding box center [44, 12] width 79 height 13
click at [23, 18] on div at bounding box center [44, 12] width 79 height 13
click at [15, 18] on icon at bounding box center [10, 12] width 10 height 10
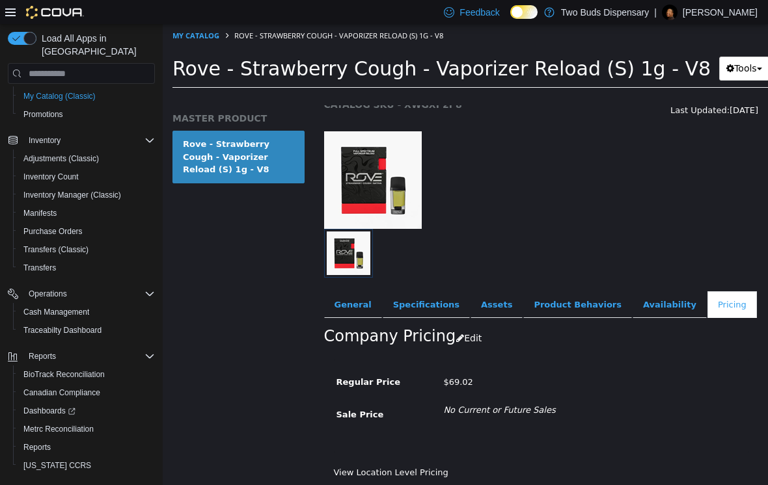
scroll to position [20, 0]
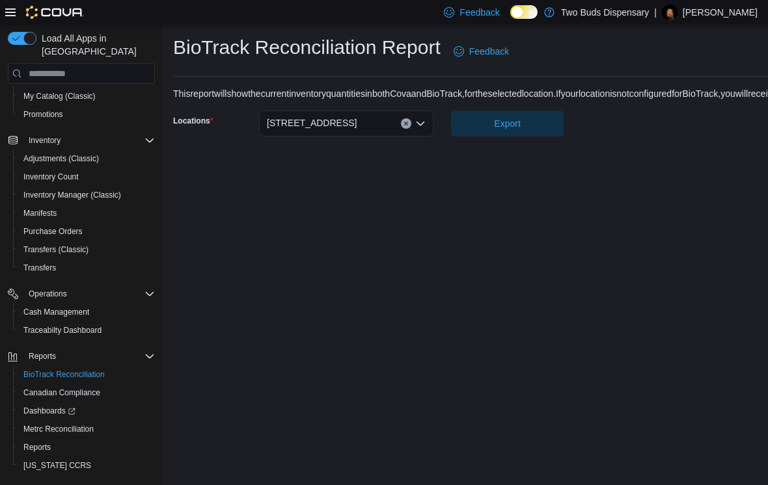
click at [185, 476] on div "BioTrack Reconciliation Report Feedback This report will show the current inven…" at bounding box center [491, 254] width 656 height 461
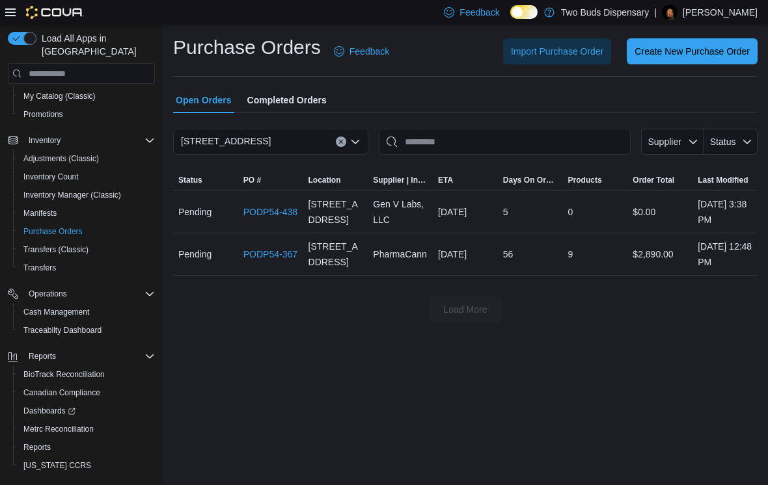
click at [693, 58] on span "Create New Purchase Order" at bounding box center [691, 51] width 115 height 13
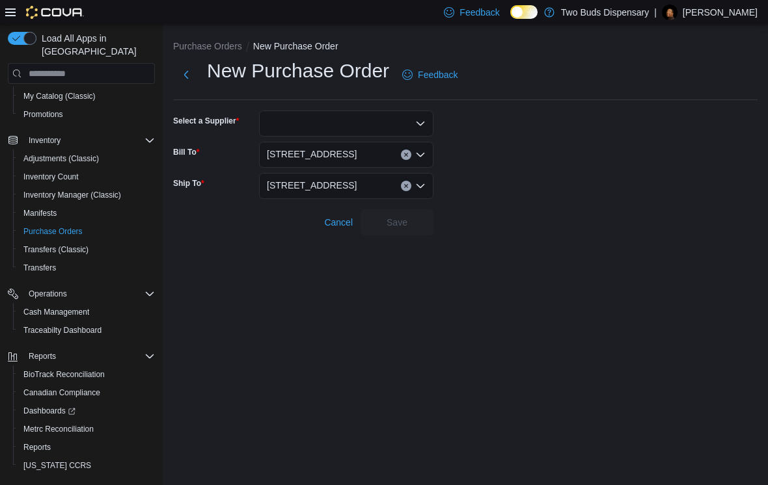
click at [428, 120] on div at bounding box center [346, 124] width 174 height 26
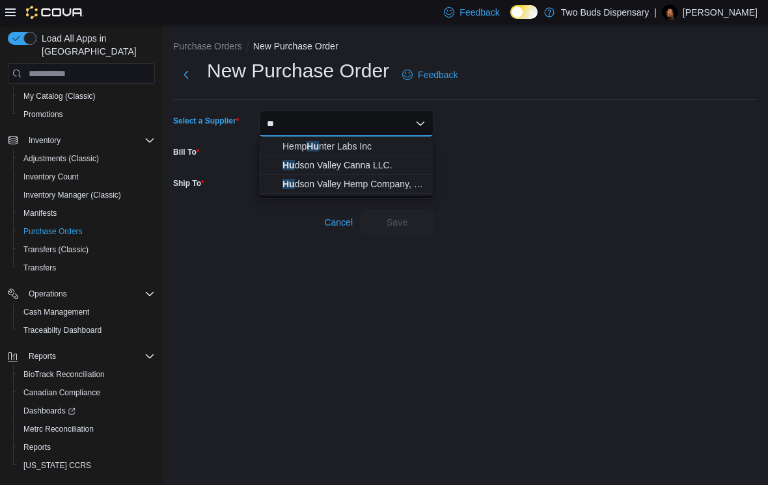
type input "**"
click at [407, 184] on span "Hu dson Valley Hemp Company, … [PERSON_NAME] Valley Hemp Company, LLC" at bounding box center [353, 184] width 143 height 13
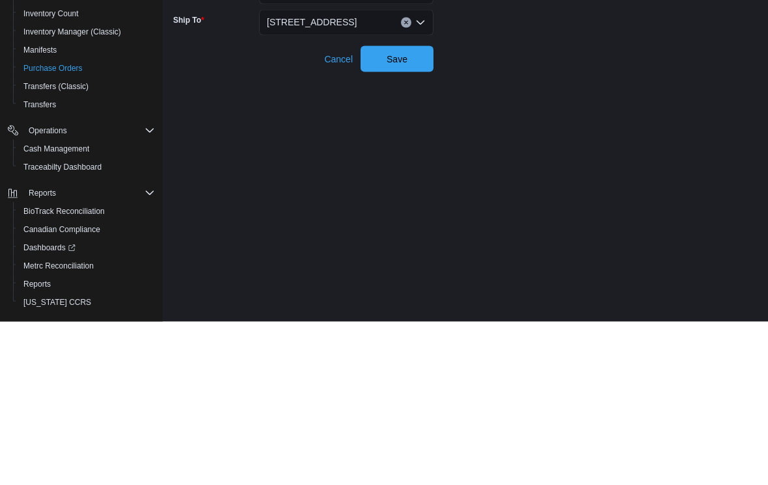
click at [418, 209] on span "Save" at bounding box center [396, 222] width 57 height 26
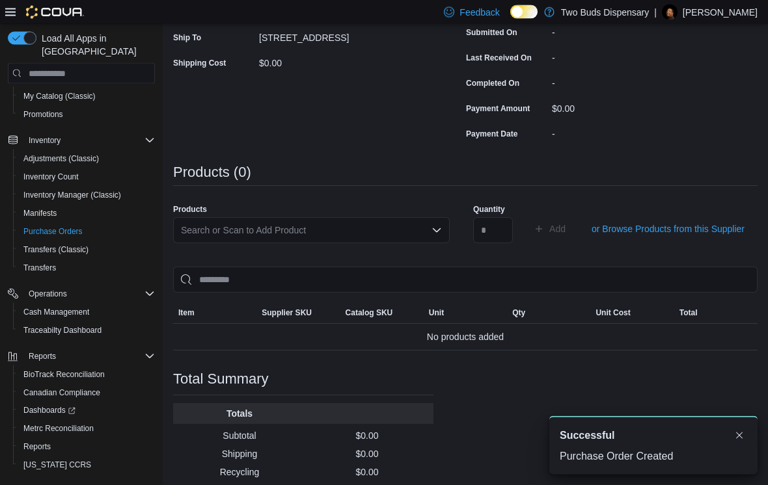
scroll to position [249, 0]
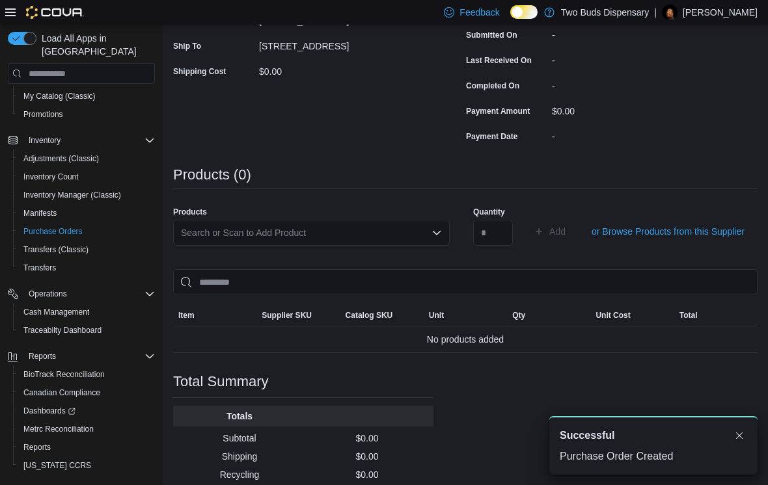
click at [682, 235] on span "or Browse Products from this Supplier" at bounding box center [667, 231] width 153 height 13
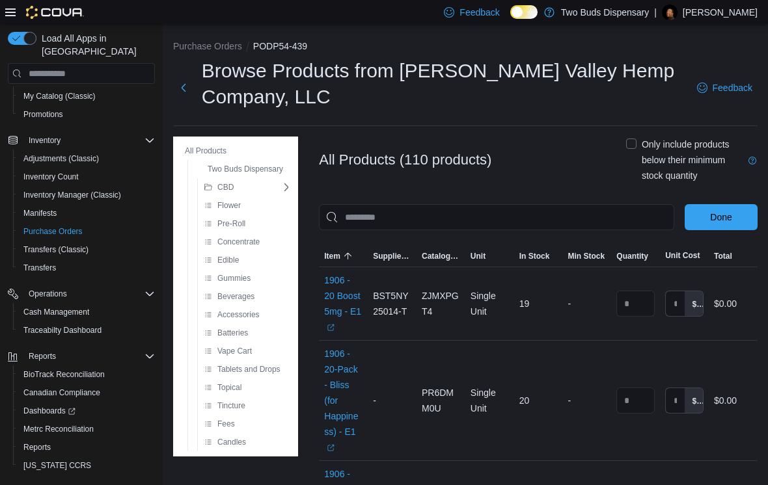
click at [254, 349] on button "Vape Cart" at bounding box center [228, 351] width 58 height 16
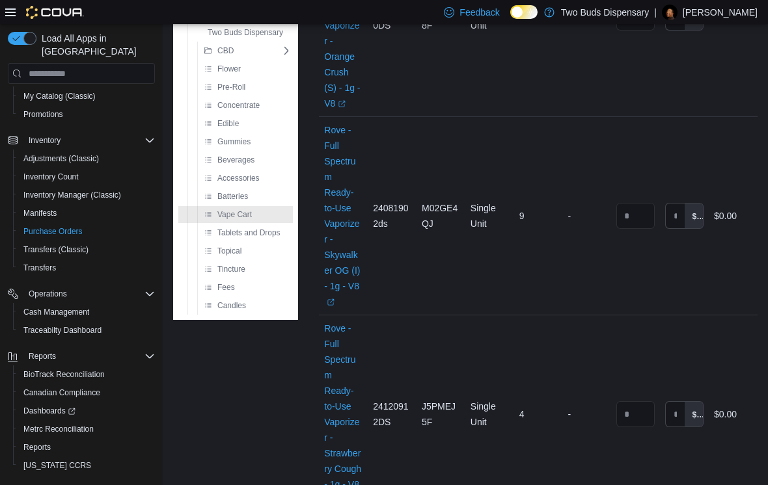
scroll to position [2636, 0]
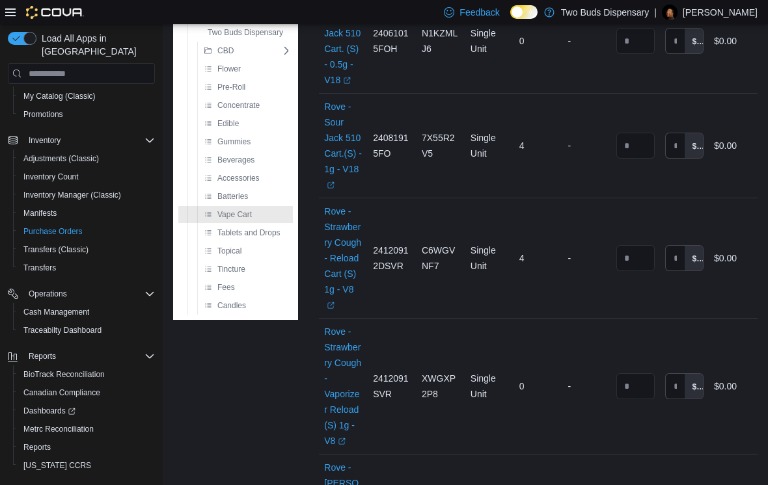
scroll to position [4580, 0]
